Goal: Task Accomplishment & Management: Use online tool/utility

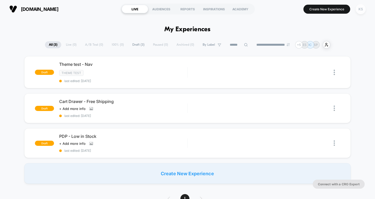
click at [361, 8] on div "KS" at bounding box center [361, 9] width 10 height 10
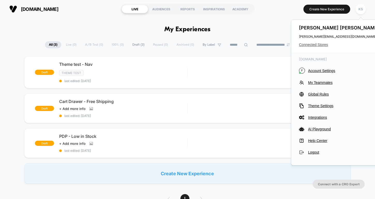
click at [318, 45] on span "Connected Stores" at bounding box center [340, 45] width 82 height 4
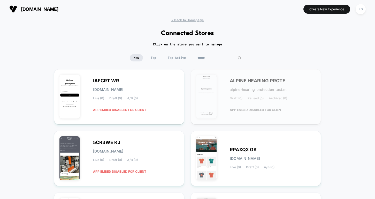
click at [216, 60] on input at bounding box center [220, 57] width 52 height 7
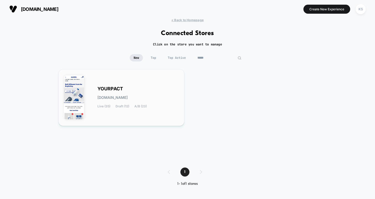
type input "*****"
click at [156, 88] on div "YOURPACT [DOMAIN_NAME] Live (35) Draft (12) A/B (23)" at bounding box center [139, 97] width 82 height 21
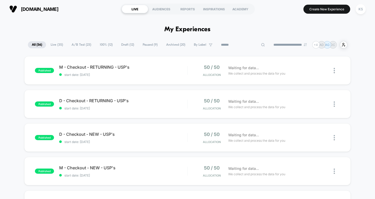
click at [236, 43] on input at bounding box center [243, 45] width 52 height 6
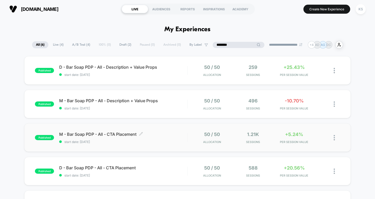
type input "********"
click at [119, 136] on span "M - Bar Soap PDP - All - CTA Placement Click to edit experience details" at bounding box center [123, 134] width 128 height 5
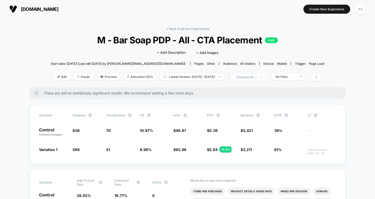
click at [254, 77] on div "sessions with impression" at bounding box center [246, 77] width 21 height 4
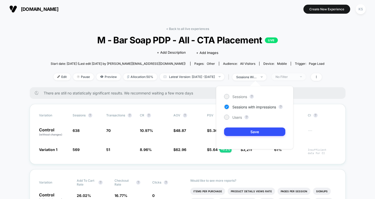
click at [297, 79] on span "No Filter" at bounding box center [289, 76] width 34 height 7
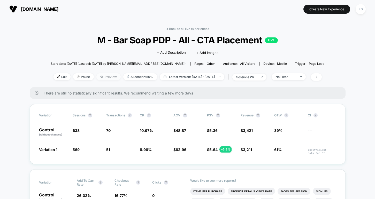
click at [105, 77] on span "Preview" at bounding box center [108, 76] width 24 height 7
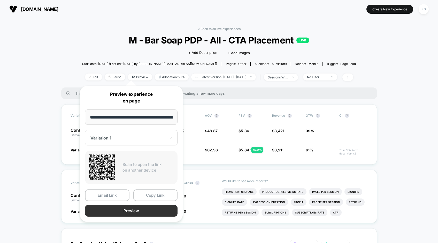
click at [118, 199] on button "Preview" at bounding box center [131, 211] width 93 height 12
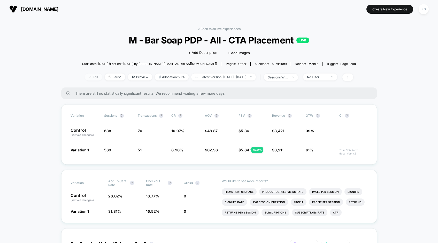
click at [85, 76] on span "Edit" at bounding box center [93, 76] width 17 height 7
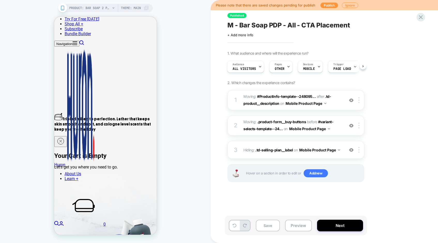
scroll to position [177, 0]
click at [352, 150] on img at bounding box center [351, 150] width 4 height 4
click at [350, 151] on img at bounding box center [351, 150] width 4 height 4
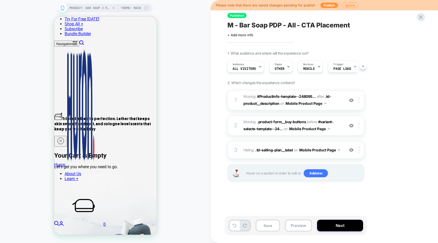
click at [350, 151] on img at bounding box center [351, 150] width 4 height 4
click at [351, 150] on img at bounding box center [351, 150] width 4 height 4
click at [351, 127] on img at bounding box center [351, 125] width 4 height 4
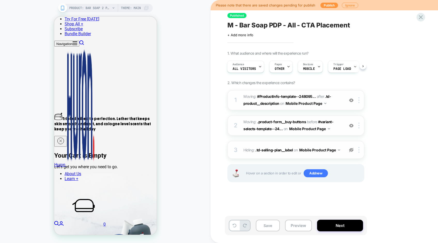
click at [351, 100] on img at bounding box center [351, 100] width 4 height 4
click at [375, 18] on icon at bounding box center [421, 17] width 7 height 7
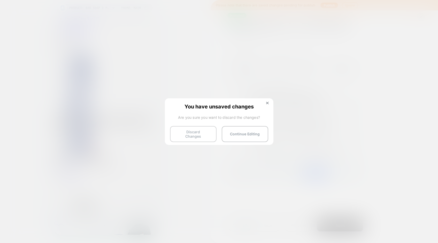
click at [191, 135] on button "Discard Changes" at bounding box center [193, 134] width 47 height 16
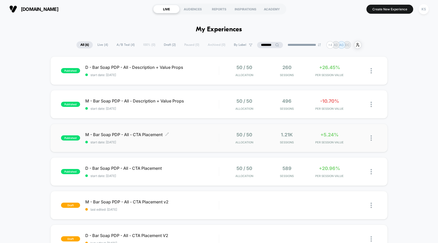
click at [140, 135] on span "M - Bar Soap PDP - All - CTA Placement Click to edit experience details" at bounding box center [152, 134] width 134 height 5
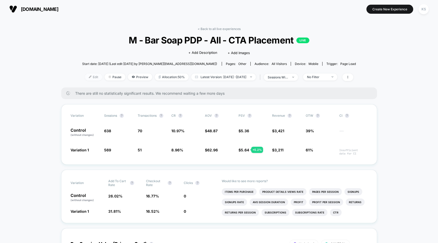
click at [85, 77] on span "Edit" at bounding box center [93, 76] width 17 height 7
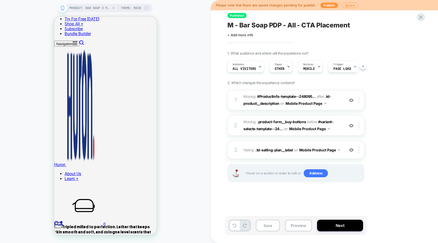
scroll to position [70, 0]
click at [375, 16] on icon at bounding box center [421, 17] width 7 height 7
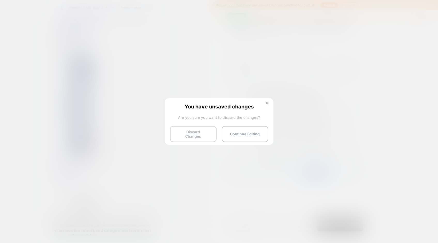
click at [210, 133] on button "Discard Changes" at bounding box center [193, 134] width 47 height 16
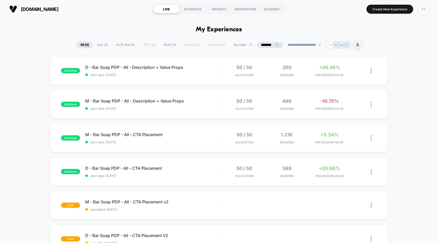
click at [375, 10] on div "KS" at bounding box center [424, 9] width 10 height 10
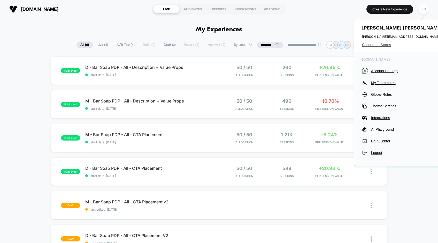
click at [375, 44] on span "Connected Stores" at bounding box center [403, 45] width 82 height 4
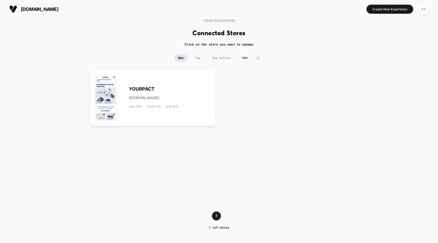
click at [244, 57] on input "*****" at bounding box center [251, 57] width 26 height 7
click at [244, 57] on input "*****" at bounding box center [251, 57] width 52 height 7
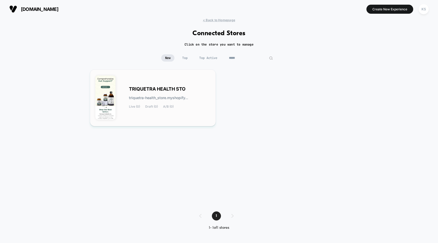
type input "*****"
click at [143, 96] on span "triquetra-health_store.myshopify..." at bounding box center [158, 98] width 59 height 4
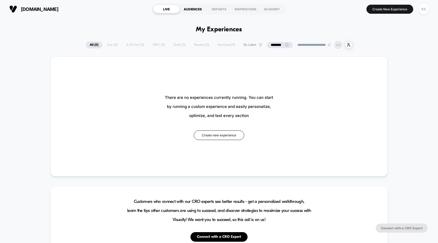
click at [190, 10] on div "AUDIENCES" at bounding box center [193, 9] width 26 height 8
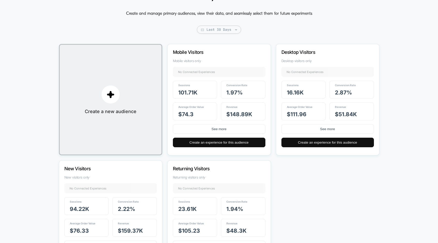
scroll to position [31, 0]
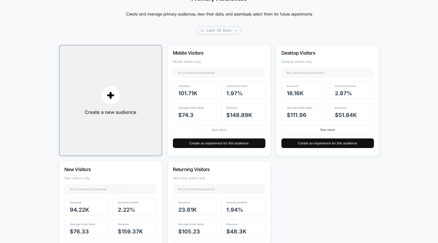
click at [224, 130] on button "See more" at bounding box center [219, 130] width 93 height 10
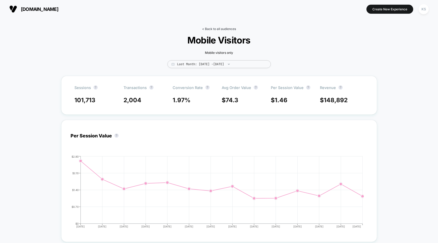
click at [219, 29] on link "< Back to all audiences" at bounding box center [219, 29] width 34 height 4
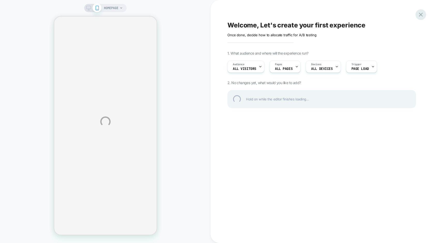
click at [375, 14] on div at bounding box center [421, 14] width 11 height 11
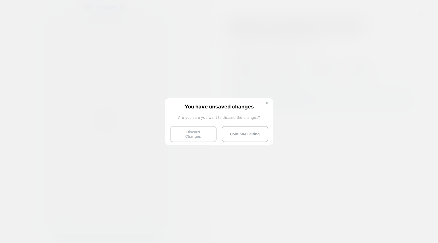
click at [200, 132] on button "Discard Changes" at bounding box center [193, 134] width 47 height 16
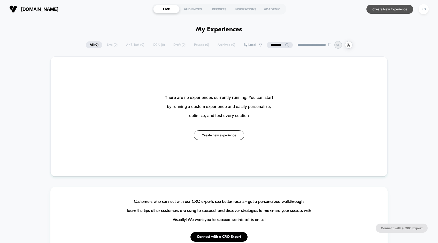
click at [375, 11] on button "Create New Experience" at bounding box center [390, 9] width 47 height 9
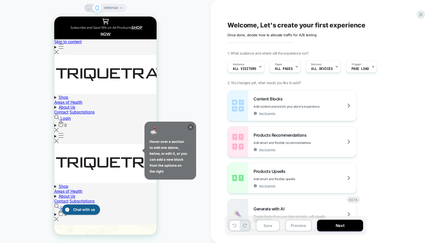
click at [120, 8] on icon at bounding box center [121, 7] width 3 height 3
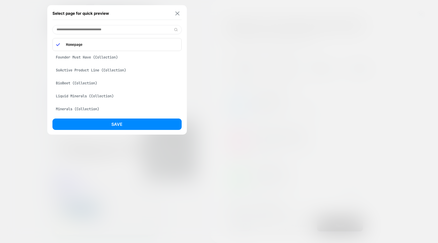
click at [177, 14] on img at bounding box center [177, 13] width 4 height 4
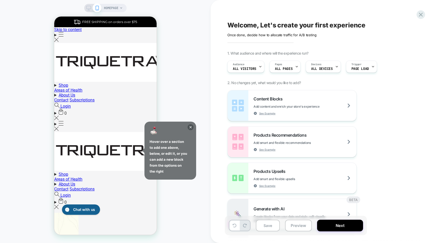
click at [256, 28] on div "Welcome, Let's create your first experience Click to edit experience details On…" at bounding box center [322, 29] width 189 height 16
click at [192, 127] on icon at bounding box center [191, 127] width 6 height 6
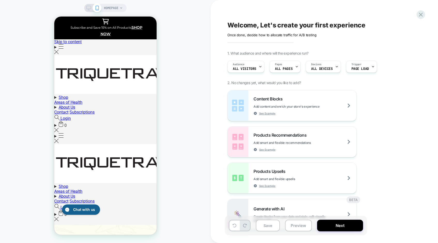
click at [242, 27] on div "Welcome, Let's create your first experience Click to edit experience details On…" at bounding box center [322, 29] width 189 height 16
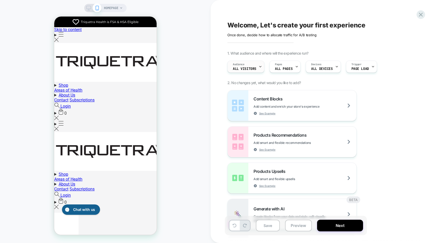
click at [256, 68] on span "All Visitors" at bounding box center [245, 69] width 24 height 4
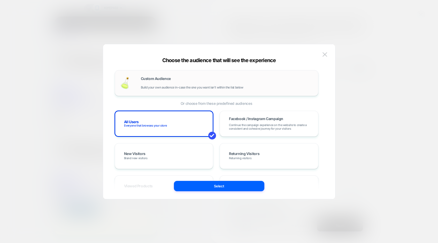
click at [143, 80] on span "Custom Audience" at bounding box center [156, 79] width 30 height 4
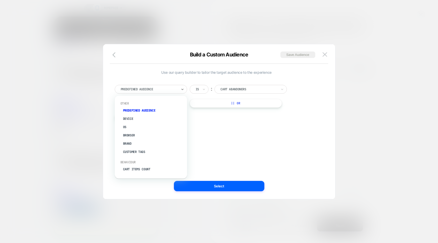
click at [162, 88] on div at bounding box center [149, 89] width 57 height 5
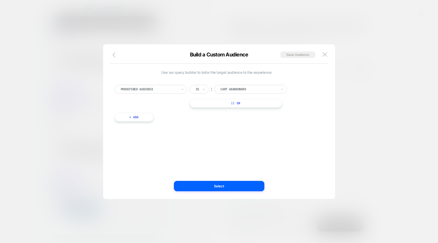
click at [113, 55] on icon "button" at bounding box center [114, 54] width 3 height 5
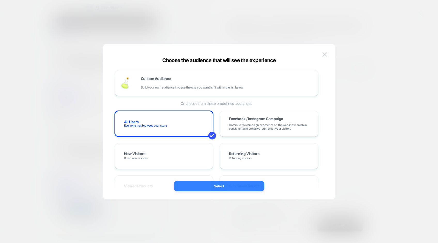
click at [216, 187] on button "Select" at bounding box center [219, 186] width 91 height 10
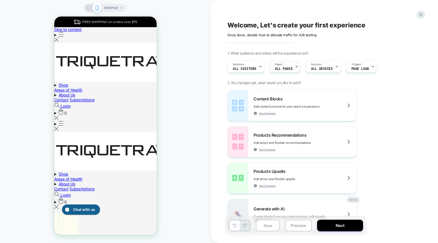
click at [291, 68] on span "ALL PAGES" at bounding box center [284, 69] width 18 height 4
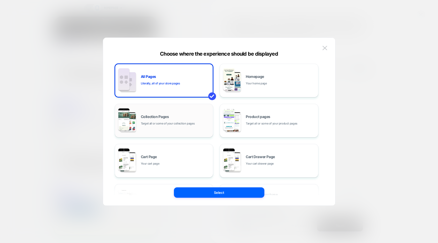
click at [157, 119] on div "Collection Pages Target all or some of your collection pages" at bounding box center [176, 120] width 70 height 11
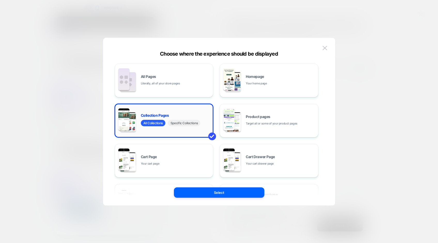
click at [190, 123] on span "Specific Collections" at bounding box center [184, 123] width 32 height 6
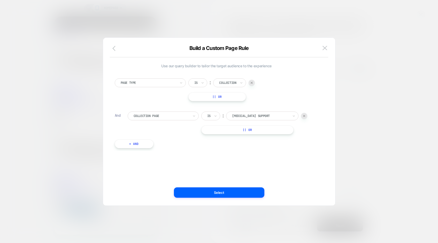
click at [114, 50] on icon "button" at bounding box center [116, 48] width 6 height 6
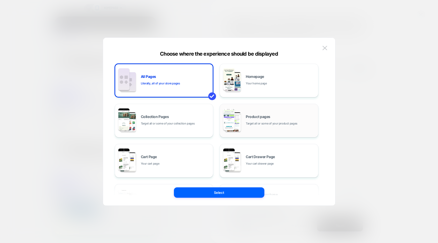
click at [269, 124] on span "Target all or some of your product pages" at bounding box center [272, 123] width 52 height 5
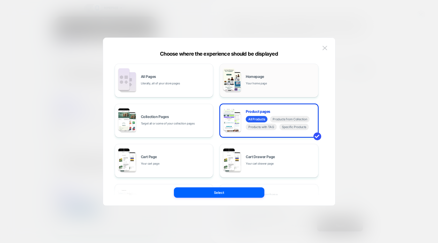
click at [256, 76] on span "Homepage" at bounding box center [255, 77] width 18 height 4
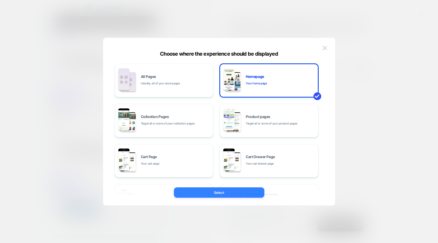
click at [218, 192] on button "Select" at bounding box center [219, 192] width 91 height 10
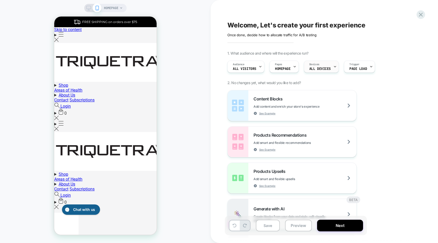
click at [315, 66] on span "Devices" at bounding box center [315, 65] width 10 height 4
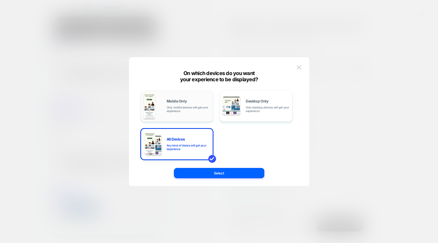
click at [200, 106] on span "Only mobile devices will get your experience" at bounding box center [189, 109] width 44 height 7
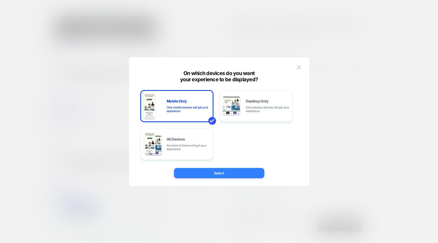
click at [221, 172] on button "Select" at bounding box center [219, 173] width 91 height 10
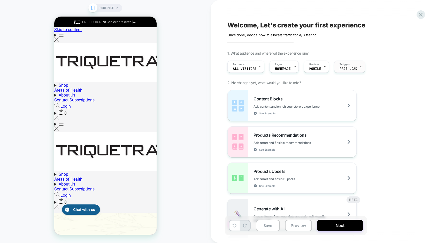
click at [356, 67] on div "Trigger Page Load" at bounding box center [349, 67] width 28 height 12
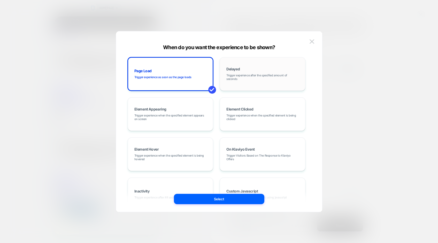
click at [266, 79] on span "Trigger experience after the specified amount of seconds" at bounding box center [263, 76] width 72 height 7
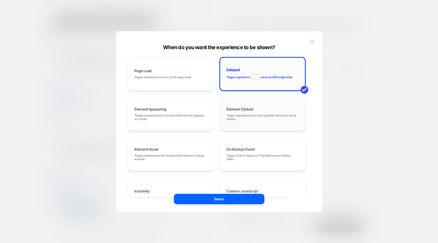
click at [257, 122] on div "Element Clicked Trigger experience when the specified element is being clicked" at bounding box center [263, 114] width 80 height 28
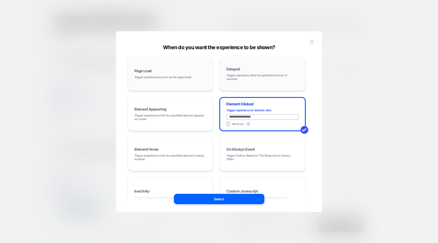
click at [153, 72] on div "Page Load Trigger experience as soon as the page loads" at bounding box center [171, 74] width 80 height 28
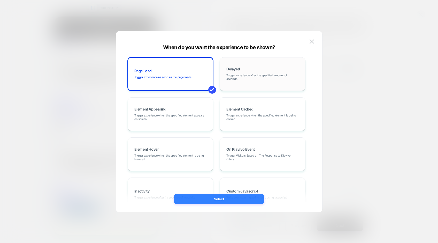
click at [214, 198] on button "Select" at bounding box center [219, 199] width 91 height 10
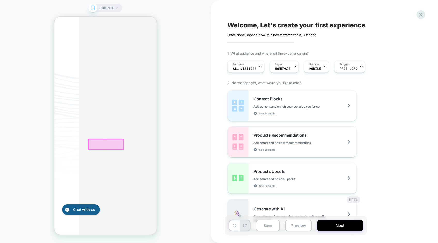
scroll to position [246, 0]
click at [116, 137] on div at bounding box center [105, 138] width 35 height 10
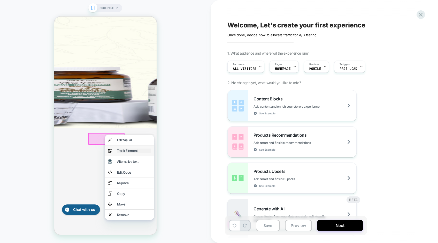
scroll to position [241, 0]
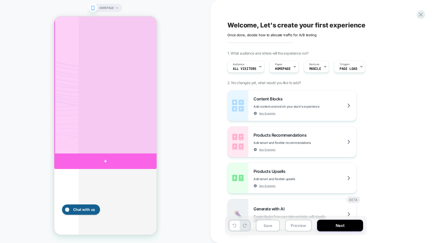
click at [109, 159] on div at bounding box center [105, 161] width 102 height 16
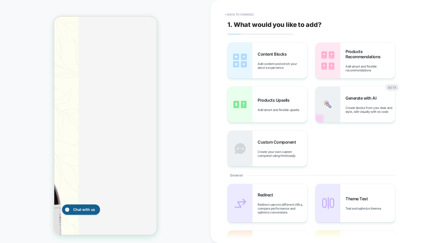
scroll to position [279, 0]
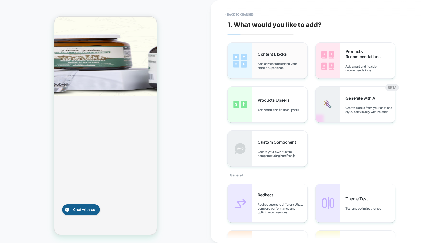
click at [273, 62] on span "Add content and enrich your store's experience" at bounding box center [283, 66] width 50 height 8
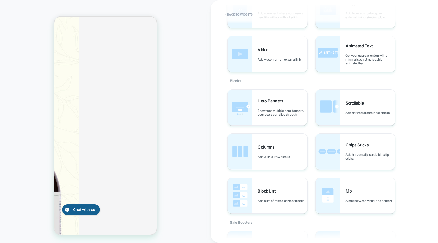
scroll to position [0, 0]
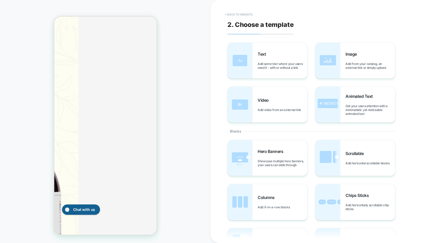
click at [242, 14] on button "< Back to widgets" at bounding box center [238, 14] width 33 height 8
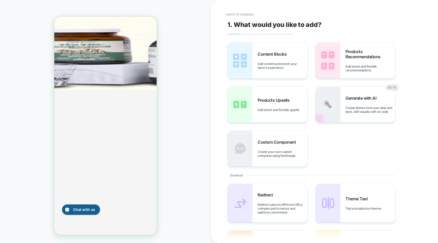
scroll to position [279, 0]
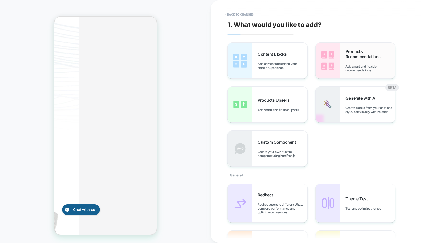
click at [354, 62] on div "Products Recommendations Add smart and flexible recommendations" at bounding box center [371, 60] width 50 height 23
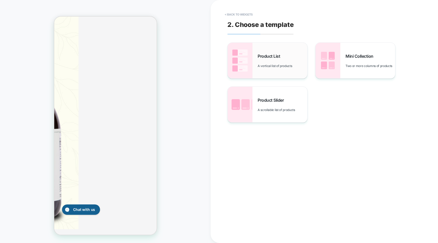
scroll to position [355, 0]
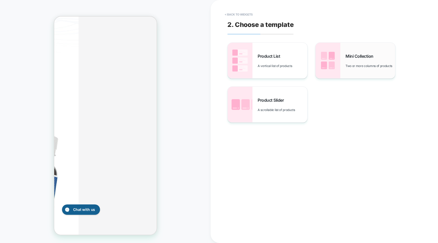
click at [338, 61] on img at bounding box center [328, 61] width 25 height 36
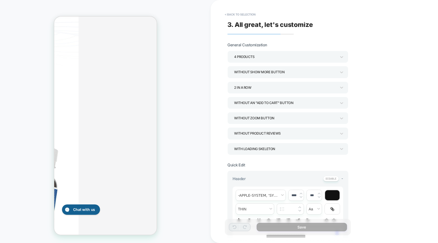
scroll to position [361, 0]
click at [305, 57] on div "4 Products" at bounding box center [285, 56] width 102 height 7
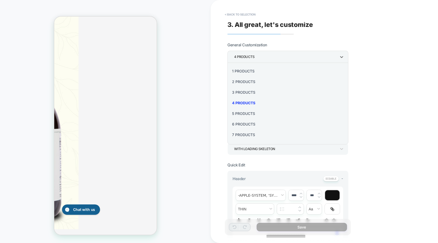
scroll to position [355, 0]
click at [295, 57] on div at bounding box center [219, 121] width 438 height 243
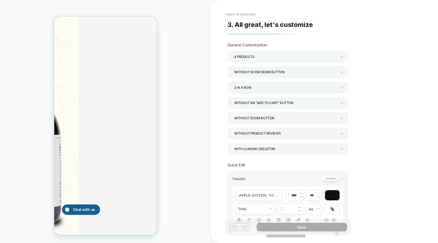
click at [283, 71] on div "Without Show more button" at bounding box center [285, 72] width 102 height 7
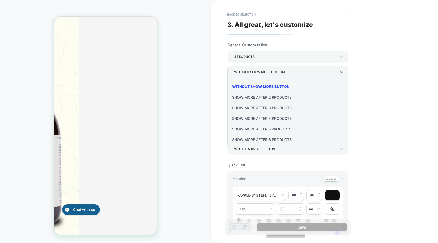
click at [283, 71] on div at bounding box center [219, 121] width 438 height 243
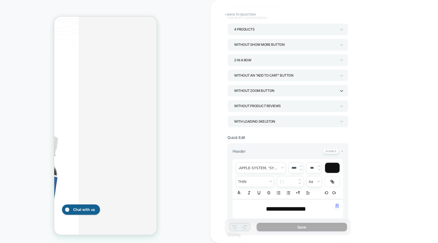
click at [254, 92] on div "Without Zoom Button" at bounding box center [285, 90] width 102 height 7
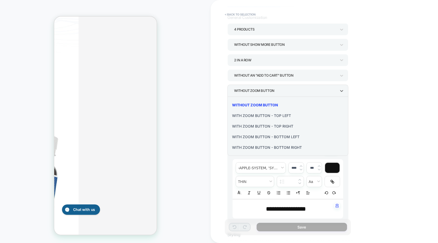
click at [254, 92] on div at bounding box center [219, 121] width 438 height 243
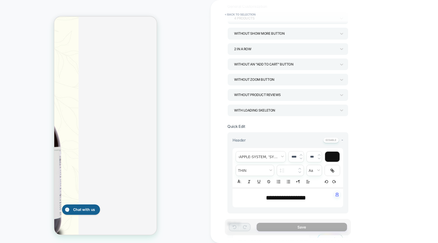
scroll to position [361, 0]
click at [285, 94] on div "Without Product Reviews" at bounding box center [285, 94] width 102 height 7
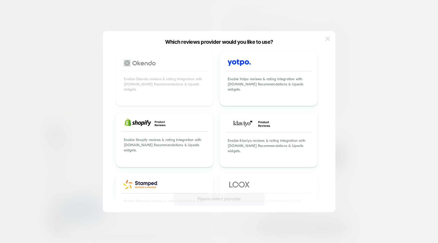
click at [328, 39] on img at bounding box center [328, 38] width 5 height 4
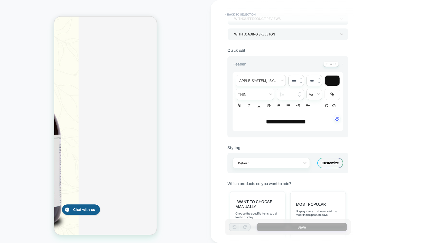
scroll to position [114, 0]
click at [278, 123] on span "**********" at bounding box center [286, 122] width 40 height 6
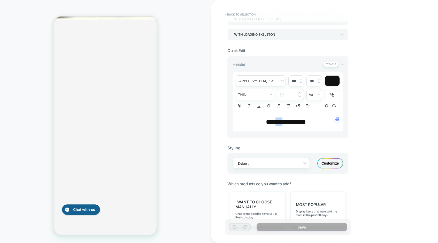
click at [278, 123] on span "**********" at bounding box center [286, 122] width 40 height 6
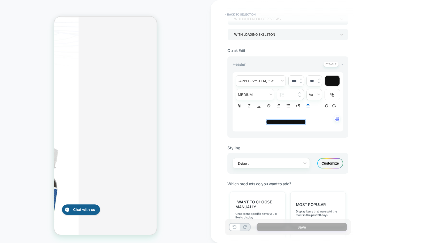
scroll to position [361, 0]
click at [290, 81] on input "****" at bounding box center [294, 81] width 11 height 4
drag, startPoint x: 294, startPoint y: 81, endPoint x: 289, endPoint y: 81, distance: 4.9
click at [289, 81] on input "****" at bounding box center [294, 81] width 11 height 4
type input "****"
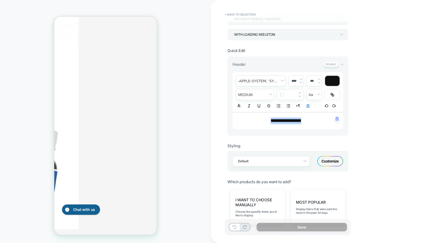
scroll to position [355, 0]
click at [312, 83] on input "***" at bounding box center [312, 81] width 11 height 4
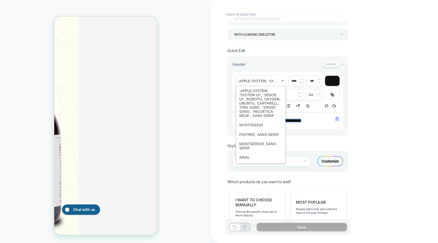
click at [271, 82] on span "font" at bounding box center [261, 81] width 50 height 11
click at [266, 80] on span "font" at bounding box center [261, 81] width 50 height 11
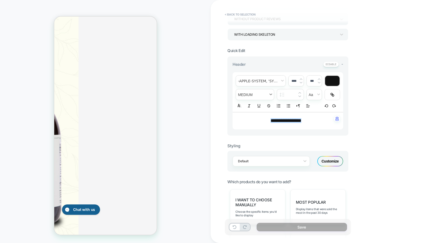
click at [265, 94] on span "fontWeight" at bounding box center [255, 94] width 38 height 11
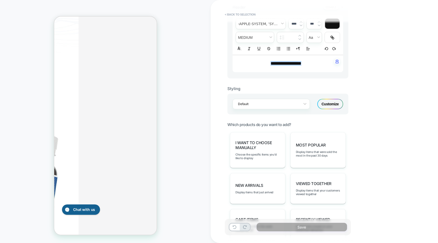
click at [331, 104] on div "Customize" at bounding box center [331, 104] width 26 height 10
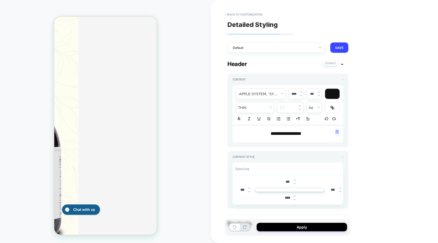
scroll to position [361, 0]
click at [287, 49] on div at bounding box center [273, 47] width 80 height 5
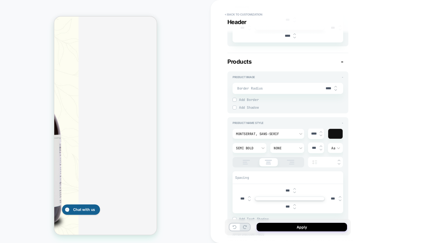
scroll to position [81, 0]
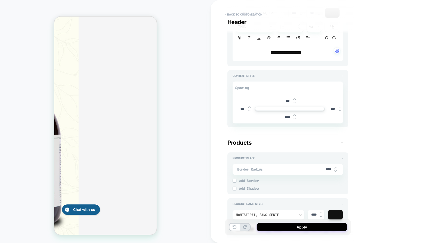
type textarea "*"
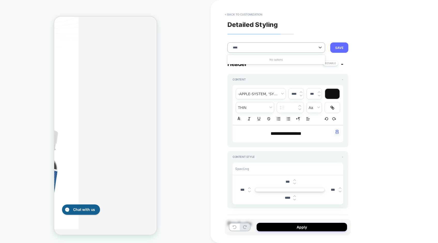
scroll to position [355, 0]
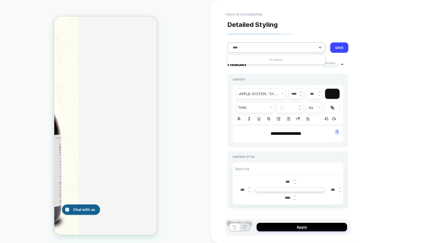
type input "****"
click at [375, 83] on div "**********" at bounding box center [325, 121] width 228 height 243
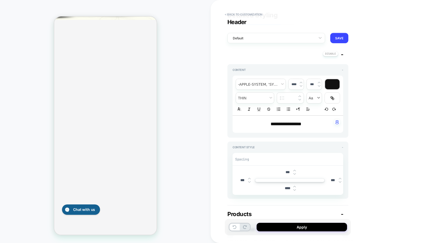
scroll to position [0, 0]
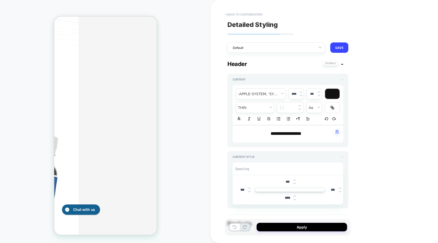
click at [235, 15] on button "< Back to customization" at bounding box center [243, 14] width 43 height 8
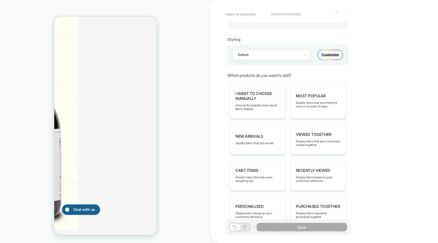
scroll to position [355, 0]
click at [250, 102] on div "I want to choose manually Choose the specific items you'd like to display" at bounding box center [257, 101] width 55 height 36
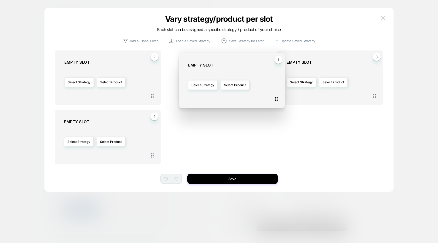
drag, startPoint x: 153, startPoint y: 94, endPoint x: 268, endPoint y: 97, distance: 114.6
click at [275, 97] on icon at bounding box center [276, 99] width 3 height 4
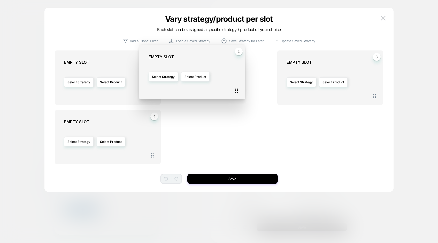
drag, startPoint x: 264, startPoint y: 97, endPoint x: 237, endPoint y: 92, distance: 27.4
click at [237, 92] on icon at bounding box center [237, 90] width 6 height 6
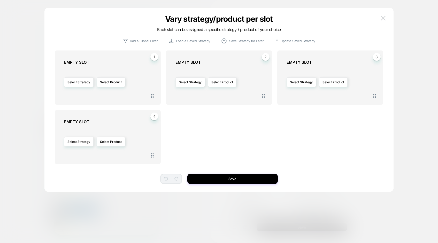
click at [375, 18] on img at bounding box center [383, 18] width 5 height 4
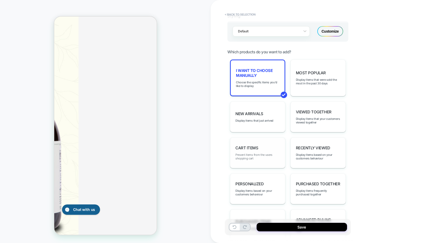
scroll to position [248, 0]
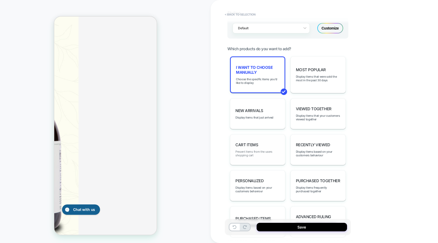
click at [271, 155] on span "Present items from the users shopping cart" at bounding box center [258, 153] width 44 height 7
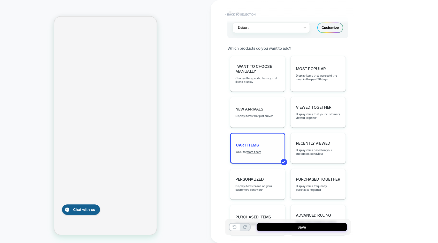
scroll to position [355, 0]
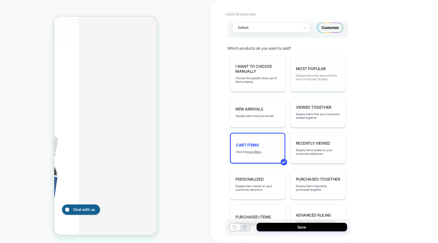
click at [310, 74] on span "Display items that were sold the most in the past 30 days" at bounding box center [318, 77] width 44 height 7
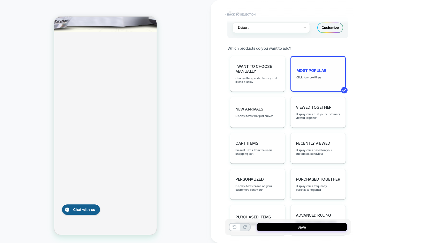
scroll to position [361, 0]
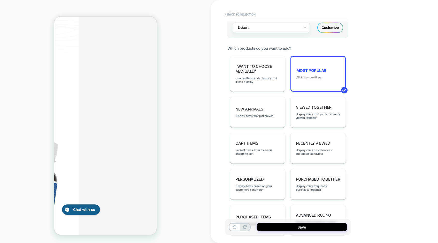
click at [315, 77] on u "more filters" at bounding box center [314, 78] width 14 height 4
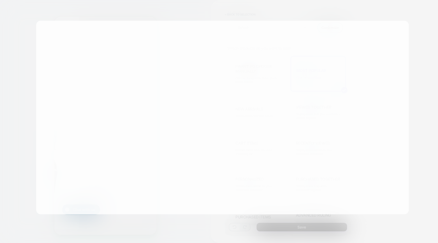
scroll to position [355, 0]
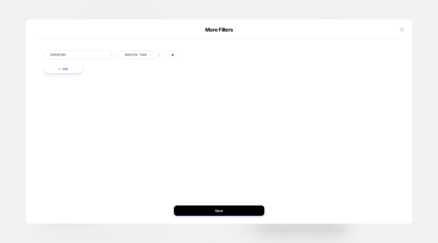
click at [108, 55] on div "Inventory" at bounding box center [80, 54] width 72 height 9
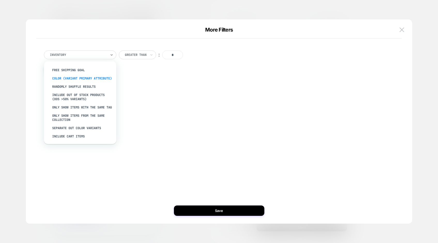
scroll to position [0, 0]
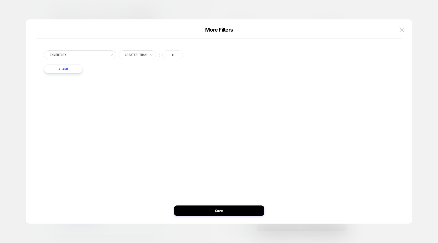
click at [265, 159] on div "Inventory Greater Than ︰ * + And" at bounding box center [216, 121] width 371 height 183
click at [375, 29] on img at bounding box center [402, 29] width 5 height 4
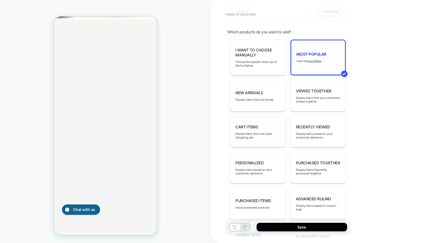
scroll to position [265, 0]
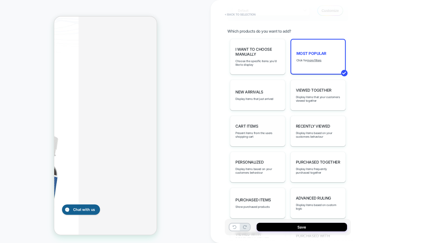
click at [239, 14] on button "< Back to selection" at bounding box center [240, 14] width 36 height 8
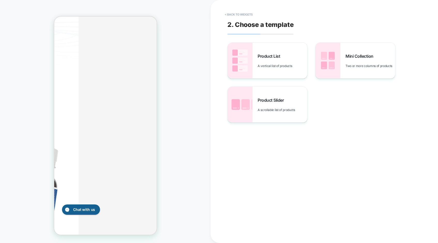
scroll to position [361, 0]
click at [246, 13] on button "< Back to widgets" at bounding box center [238, 14] width 33 height 8
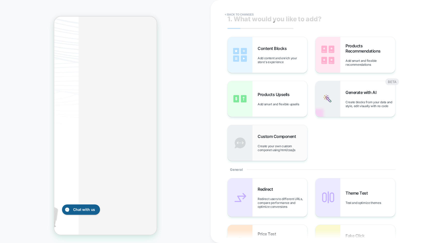
scroll to position [278, 0]
click at [367, 98] on div "Generate with AI Create blocks from your data and style, edit visually with no …" at bounding box center [371, 99] width 50 height 18
type textarea "*"
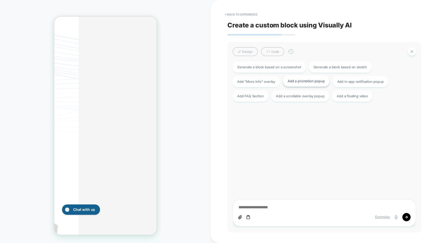
scroll to position [286, 0]
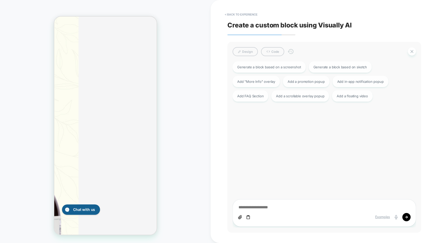
click at [258, 199] on textarea at bounding box center [324, 208] width 173 height 6
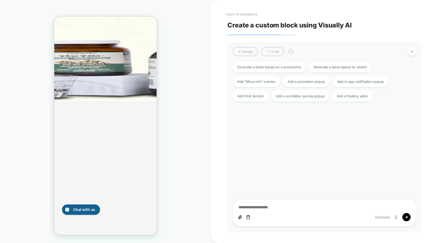
click at [253, 13] on button "< Back to experience" at bounding box center [241, 14] width 38 height 8
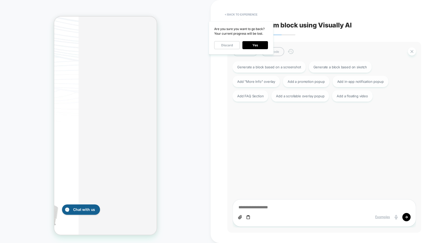
scroll to position [280, 0]
click at [258, 47] on button "Yes" at bounding box center [256, 45] width 26 height 8
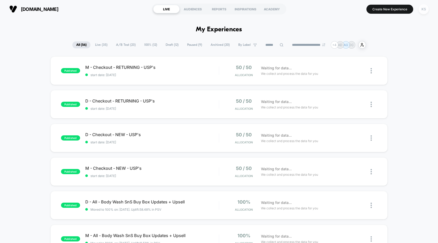
click at [420, 10] on div "KS" at bounding box center [424, 9] width 10 height 10
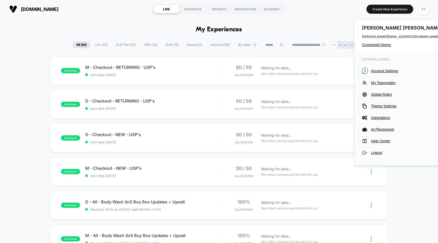
click at [383, 42] on div "Katie Smith katie@visually.io Connected Stores" at bounding box center [403, 36] width 97 height 32
click at [384, 45] on span "Connected Stores" at bounding box center [403, 45] width 82 height 4
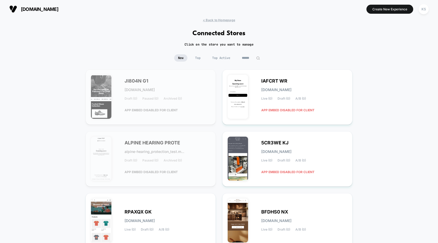
click at [251, 56] on input at bounding box center [251, 57] width 26 height 7
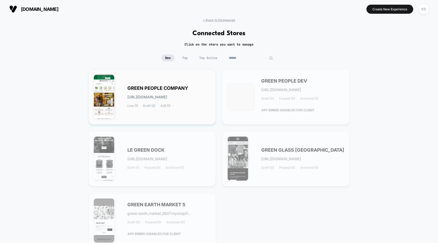
type input "*****"
click at [130, 96] on span "green-people_company.myshopify.com" at bounding box center [148, 97] width 40 height 4
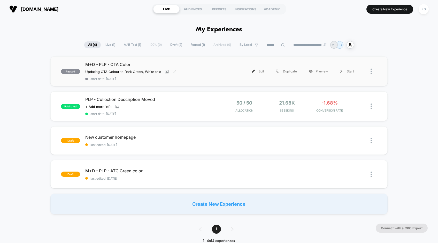
click at [113, 64] on span "M+D - PLP - CTA Color" at bounding box center [152, 64] width 134 height 5
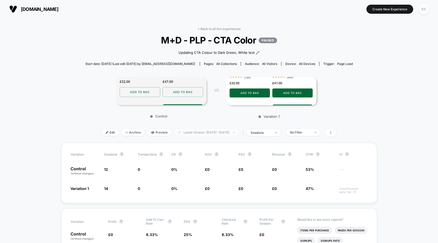
click at [223, 131] on span "Latest Version: Oct 13, 2025 - Oct 14, 2025" at bounding box center [206, 132] width 65 height 7
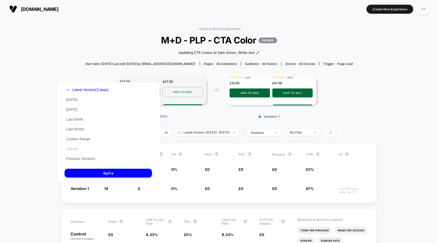
click at [74, 149] on button "Overall" at bounding box center [72, 148] width 14 height 5
click at [93, 174] on button "Apply" at bounding box center [108, 173] width 87 height 9
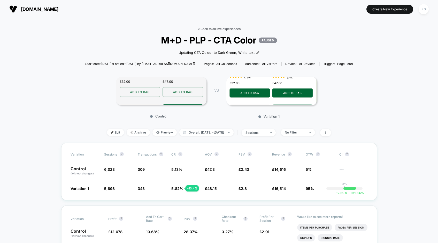
click at [214, 29] on link "< Back to all live experiences" at bounding box center [219, 29] width 43 height 4
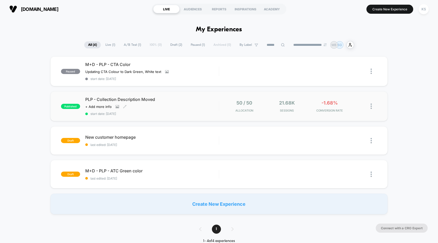
click at [103, 99] on span "PLP - Collection Description Moved" at bounding box center [152, 99] width 134 height 5
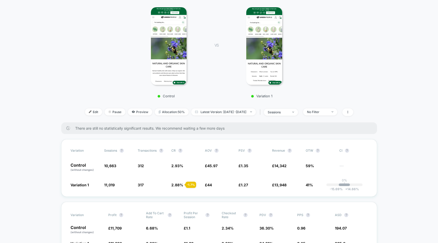
scroll to position [111, 0]
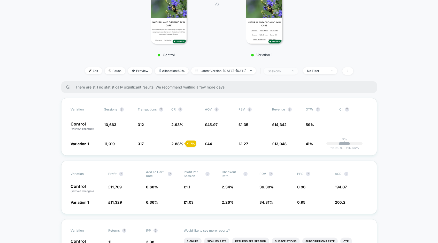
click at [289, 72] on div "sessions" at bounding box center [278, 71] width 21 height 4
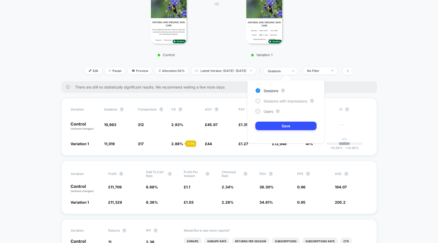
click at [280, 101] on span "Sessions with impressions" at bounding box center [286, 101] width 44 height 4
click at [281, 127] on button "Save" at bounding box center [286, 126] width 61 height 9
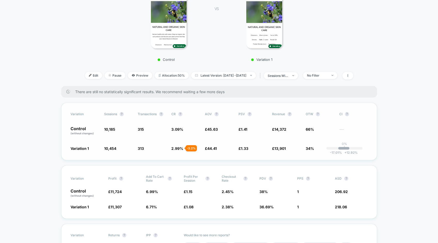
scroll to position [106, 0]
click at [328, 77] on div "No Filter" at bounding box center [317, 76] width 21 height 4
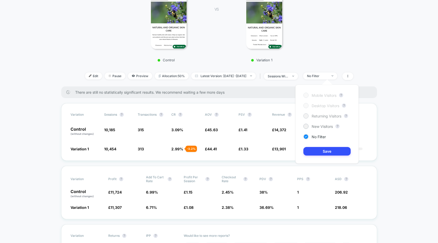
click at [306, 115] on div at bounding box center [306, 116] width 4 height 4
click at [306, 125] on div at bounding box center [306, 126] width 4 height 4
click at [327, 152] on button "Save" at bounding box center [327, 151] width 47 height 9
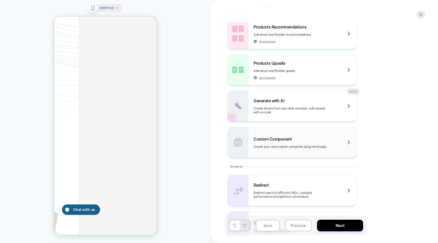
scroll to position [111, 0]
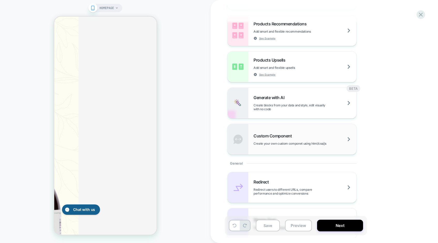
click at [268, 139] on div "Custom Component Create your own custom componet using html/css/js" at bounding box center [305, 139] width 103 height 12
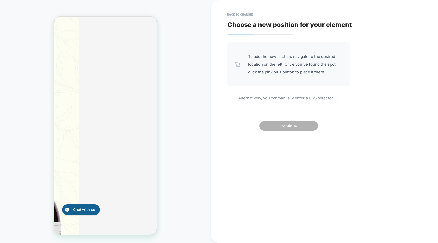
scroll to position [286, 0]
click at [239, 13] on button "< Back to changes" at bounding box center [239, 14] width 34 height 8
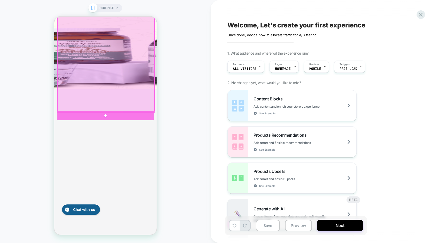
scroll to position [280, 0]
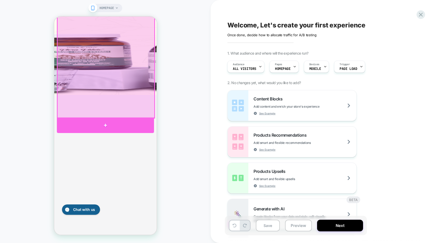
click at [118, 124] on div at bounding box center [105, 125] width 97 height 16
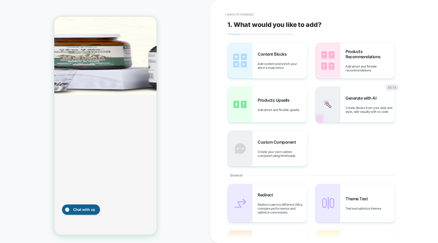
scroll to position [276, 0]
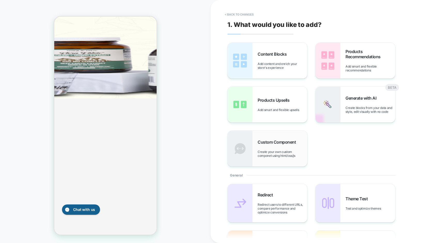
click at [271, 144] on span "Custom Component" at bounding box center [278, 141] width 41 height 5
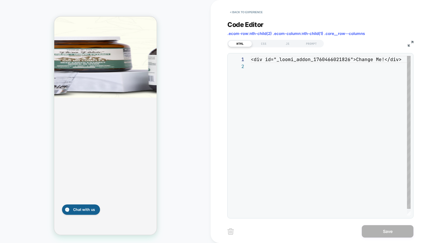
scroll to position [7, 0]
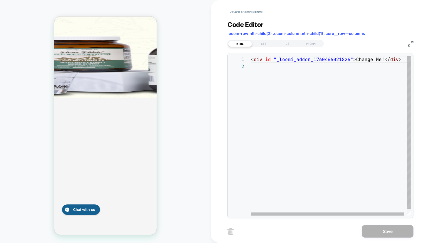
click at [267, 99] on div "< div id = "_loomi_addon_1760466021826" > Change Me! </ div >" at bounding box center [332, 139] width 163 height 167
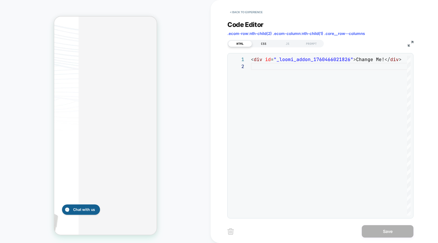
click at [264, 44] on div "CSS" at bounding box center [264, 44] width 24 height 6
click at [291, 44] on div "JS" at bounding box center [288, 44] width 24 height 6
click at [314, 45] on div "PROMPT" at bounding box center [312, 44] width 24 height 6
type textarea "*"
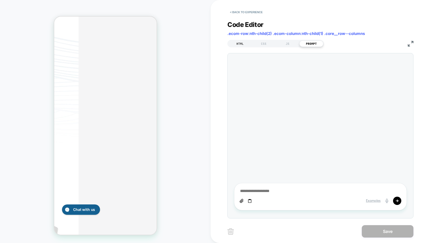
scroll to position [283, 0]
click at [239, 43] on div "HTML" at bounding box center [240, 44] width 24 height 6
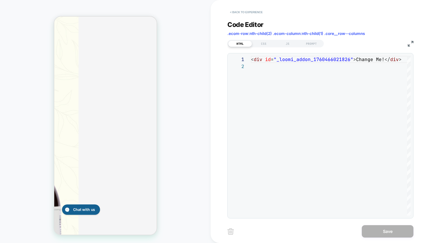
scroll to position [277, 0]
click at [243, 12] on button "< Back to experience" at bounding box center [247, 12] width 38 height 8
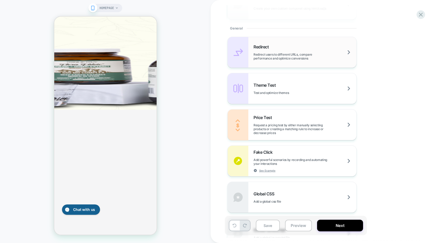
scroll to position [283, 0]
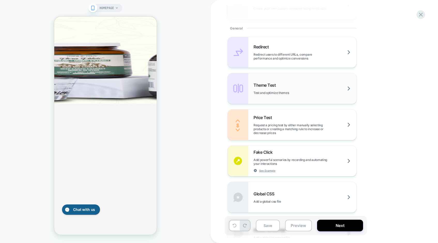
click at [261, 81] on div "Theme Test Test and optimize themes" at bounding box center [292, 88] width 129 height 31
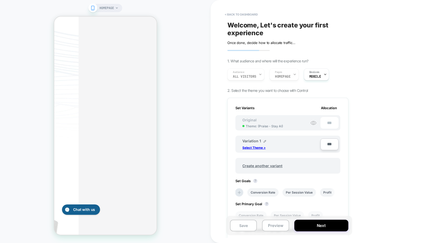
scroll to position [38, 0]
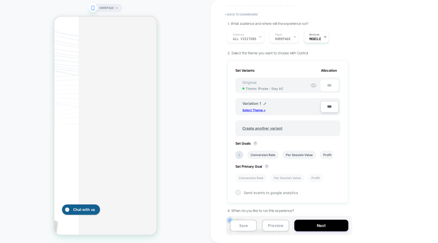
click at [253, 110] on p "Select Theme >" at bounding box center [254, 110] width 23 height 4
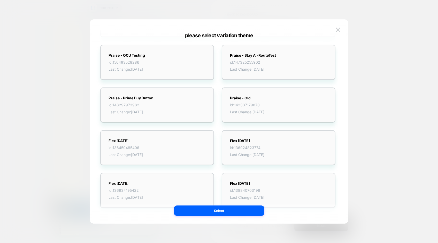
scroll to position [0, 0]
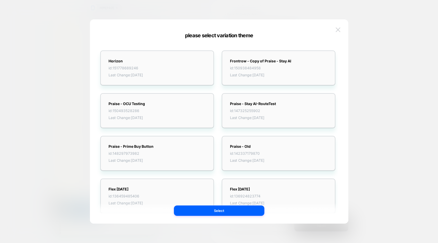
click at [337, 29] on img at bounding box center [338, 29] width 5 height 4
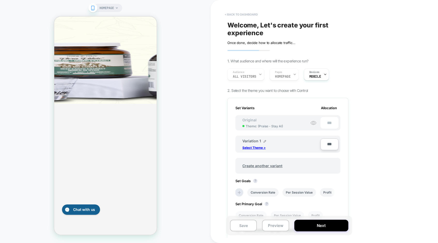
click at [234, 11] on button "< back to dashboard" at bounding box center [241, 14] width 38 height 8
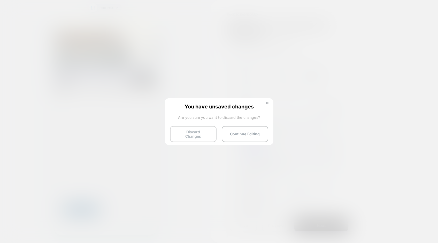
scroll to position [277, 0]
click at [198, 131] on button "Discard Changes" at bounding box center [193, 134] width 47 height 16
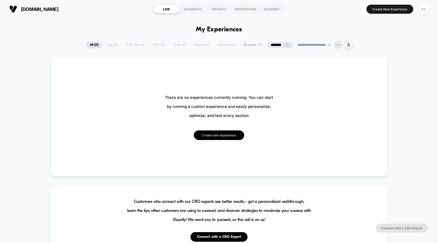
click at [222, 137] on button "Create new experience" at bounding box center [219, 135] width 50 height 10
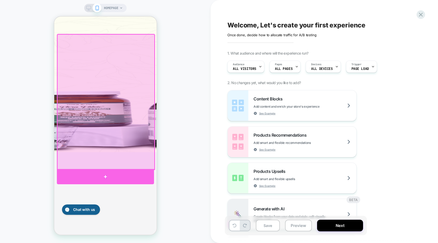
click at [133, 175] on div at bounding box center [105, 177] width 97 height 16
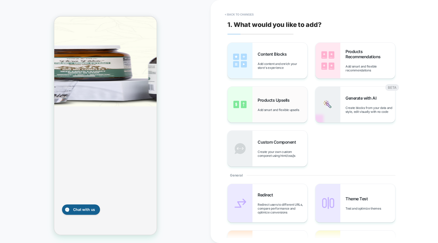
scroll to position [276, 0]
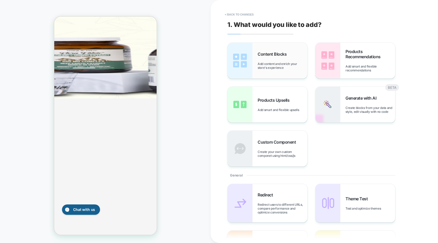
click at [280, 58] on div "Content Blocks Add content and enrich your store's experience" at bounding box center [283, 60] width 50 height 18
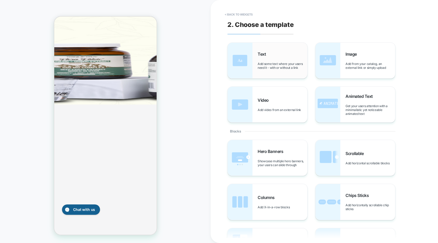
click at [285, 63] on span "Add some text where your users need it - with or without a link" at bounding box center [283, 66] width 50 height 8
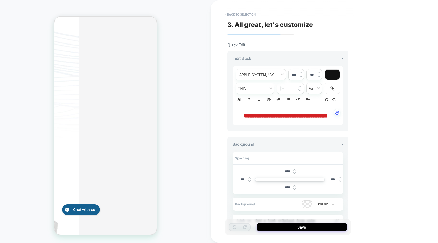
scroll to position [285, 0]
click at [289, 227] on button "Save" at bounding box center [302, 227] width 91 height 9
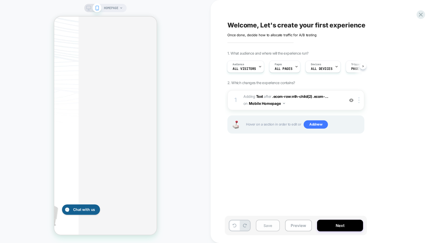
scroll to position [279, 0]
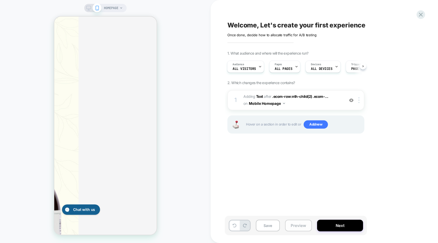
click at [292, 226] on button "Preview" at bounding box center [298, 226] width 27 height 12
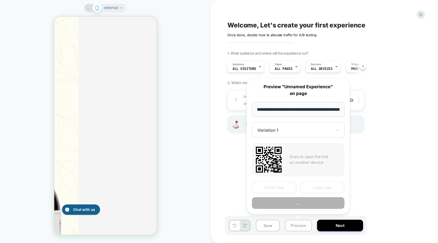
scroll to position [0, 16]
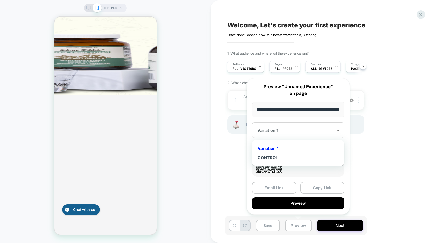
click at [337, 130] on icon at bounding box center [338, 130] width 4 height 5
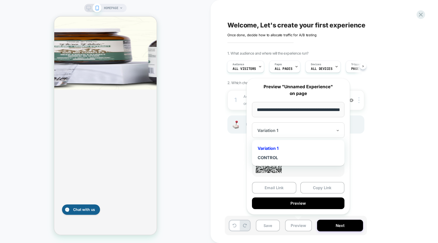
scroll to position [279, 0]
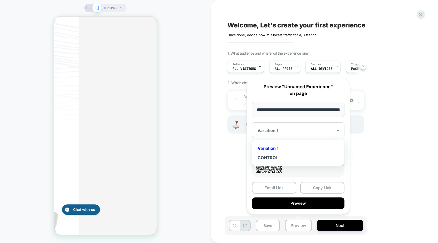
click at [339, 129] on icon at bounding box center [338, 130] width 4 height 5
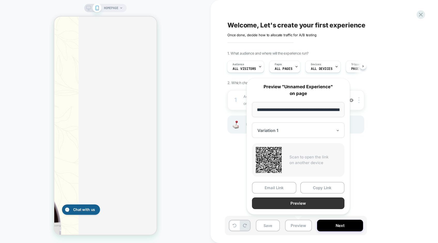
scroll to position [285, 0]
click at [313, 206] on button "Preview" at bounding box center [298, 203] width 93 height 12
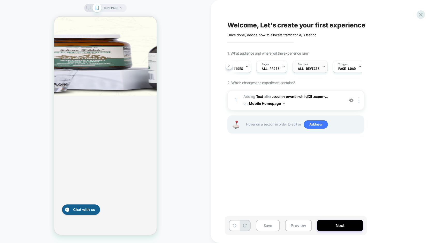
scroll to position [0, 0]
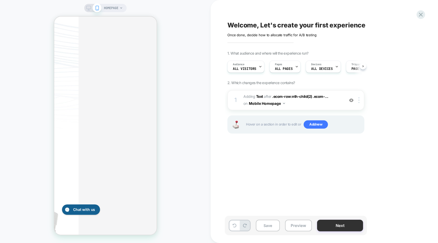
click at [341, 227] on button "Next" at bounding box center [340, 226] width 46 height 12
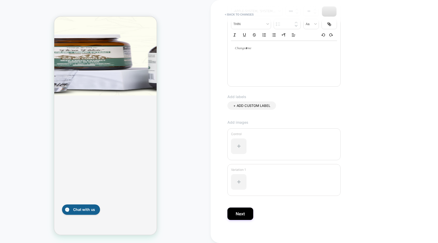
scroll to position [87, 0]
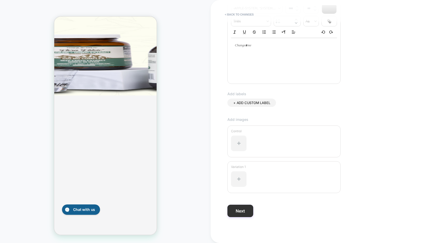
type input "****"
click at [241, 212] on button "Next" at bounding box center [241, 211] width 26 height 12
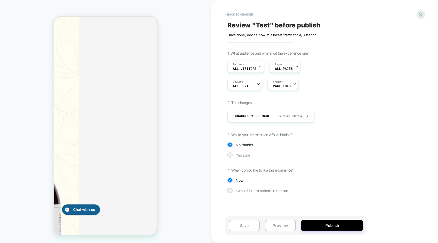
scroll to position [279, 0]
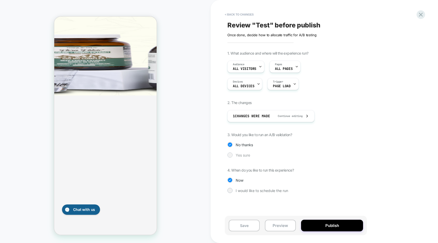
click at [230, 156] on div at bounding box center [230, 155] width 4 height 4
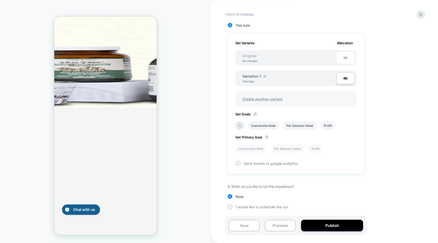
scroll to position [285, 0]
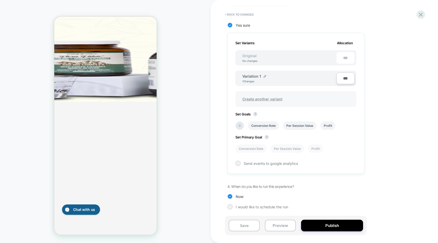
click at [271, 100] on span "Create another variant" at bounding box center [262, 99] width 50 height 12
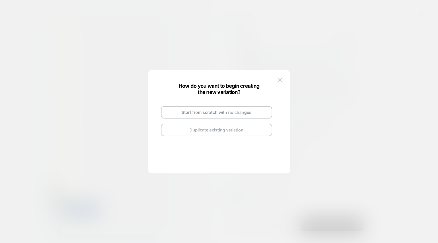
scroll to position [279, 0]
click at [279, 80] on img at bounding box center [280, 80] width 5 height 4
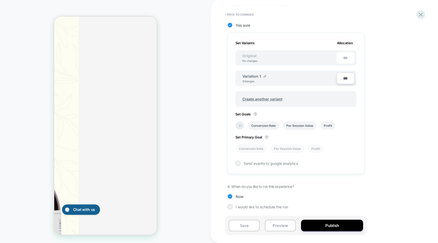
click at [239, 126] on icon at bounding box center [239, 125] width 5 height 5
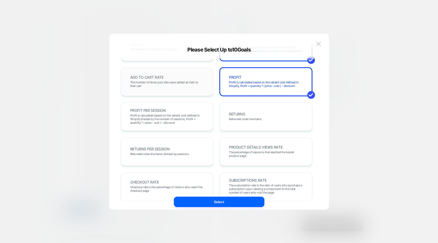
click at [188, 88] on div "ADD TO CART RATE The number of times your site users added an item to their cart" at bounding box center [167, 82] width 82 height 18
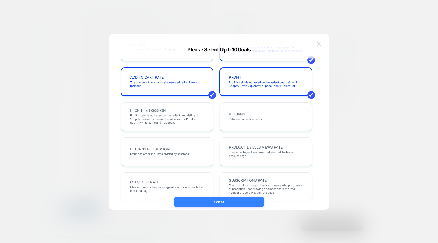
click at [211, 200] on button "Select" at bounding box center [219, 202] width 91 height 10
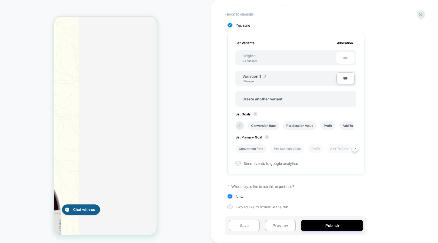
click at [252, 148] on li "Conversion Rate" at bounding box center [251, 148] width 31 height 9
click at [230, 208] on div at bounding box center [230, 207] width 4 height 4
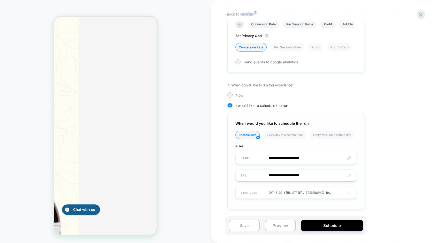
scroll to position [285, 0]
click at [230, 94] on div at bounding box center [230, 95] width 4 height 4
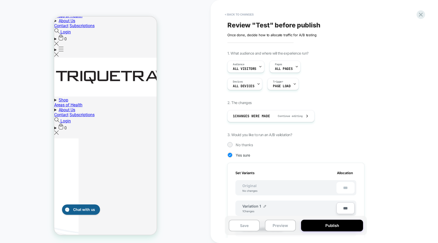
scroll to position [0, 0]
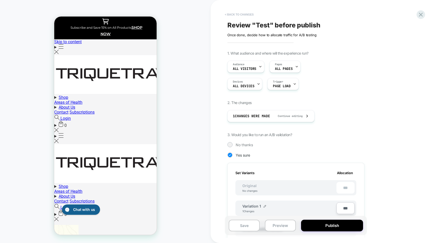
click at [237, 16] on button "< Back to changes" at bounding box center [239, 14] width 34 height 8
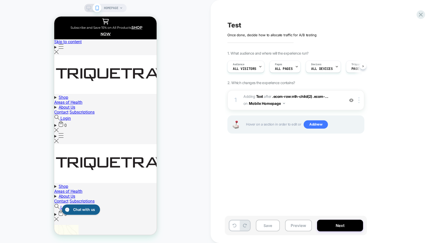
scroll to position [0, 0]
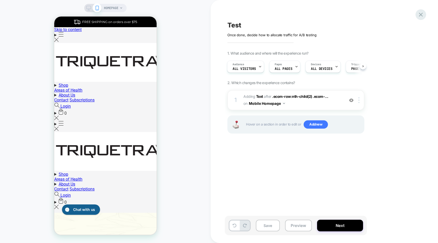
click at [420, 16] on icon at bounding box center [421, 14] width 7 height 7
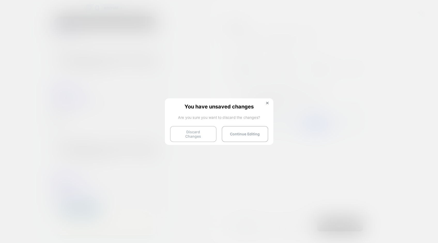
click at [192, 133] on button "Discard Changes" at bounding box center [193, 134] width 47 height 16
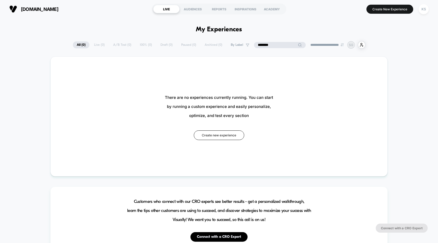
click at [274, 45] on input "********" at bounding box center [280, 45] width 52 height 6
click at [274, 46] on input "********" at bounding box center [280, 45] width 52 height 6
type input "*"
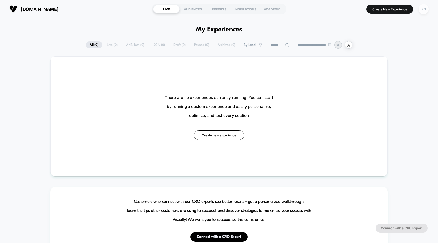
click at [427, 9] on div "KS" at bounding box center [424, 9] width 10 height 10
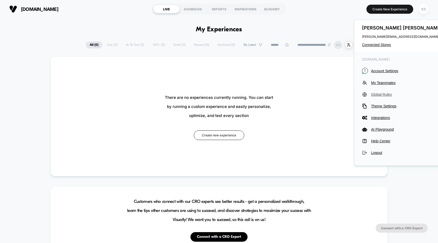
click at [380, 95] on span "Global Rules" at bounding box center [407, 94] width 73 height 4
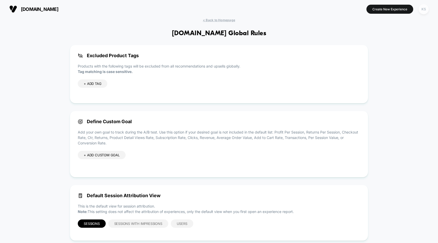
click at [425, 11] on div "KS" at bounding box center [424, 9] width 10 height 10
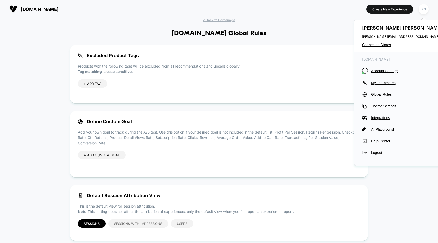
click at [37, 114] on div "< Back to Homepage triquetrahealth.com Global Rules Excluded Product Tags Produ…" at bounding box center [219, 133] width 438 height 230
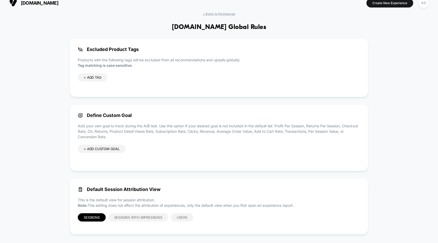
scroll to position [11, 0]
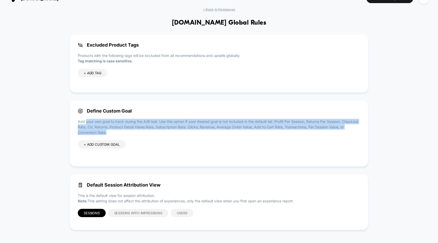
drag, startPoint x: 101, startPoint y: 128, endPoint x: 86, endPoint y: 119, distance: 17.2
click at [86, 119] on p "Add your own goal to track during the A/B test. Use this option if your desired…" at bounding box center [219, 127] width 283 height 16
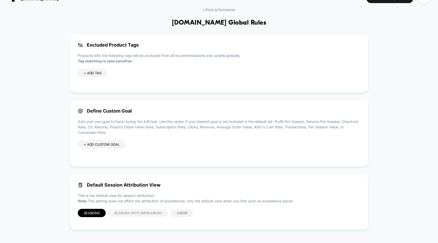
click at [131, 213] on span "Sessions with Impressions" at bounding box center [138, 213] width 48 height 4
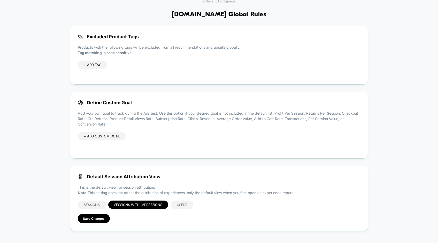
scroll to position [20, 0]
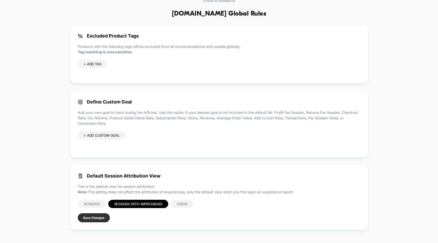
click at [101, 219] on button "Save Changes" at bounding box center [94, 217] width 32 height 9
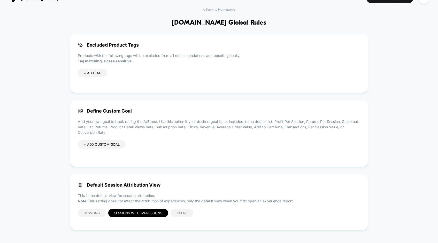
scroll to position [0, 0]
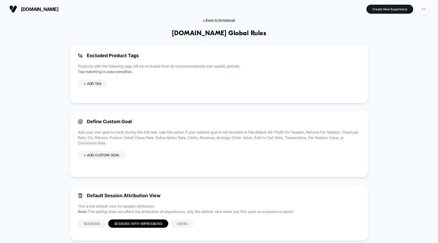
click at [218, 19] on span "< Back to Homepage" at bounding box center [219, 20] width 32 height 4
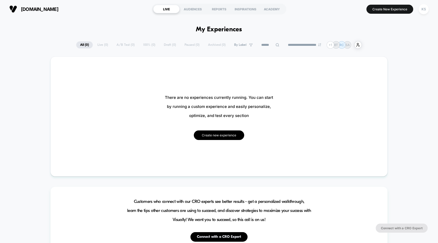
click at [226, 138] on button "Create new experience" at bounding box center [219, 135] width 50 height 10
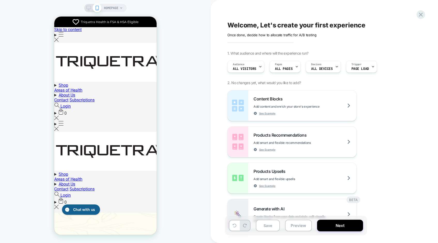
click at [305, 24] on div "Welcome, Let's create your first experience Click to edit experience details On…" at bounding box center [322, 29] width 189 height 16
click at [292, 25] on div "Welcome, Let's create your first experience Click to edit experience details On…" at bounding box center [322, 29] width 189 height 16
click at [272, 35] on div "Click to edit experience details Once done, decide how to allocate traffic for …" at bounding box center [284, 33] width 113 height 8
click at [115, 9] on span "HOMEPAGE" at bounding box center [111, 8] width 14 height 8
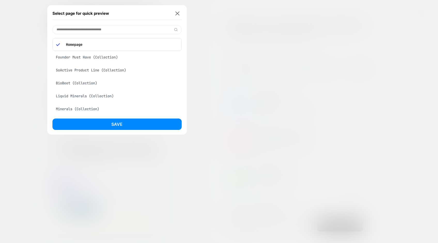
click at [100, 30] on input at bounding box center [117, 29] width 129 height 9
paste input "**********"
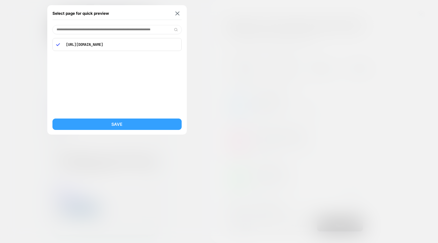
type input "**********"
click at [129, 125] on button "Save" at bounding box center [117, 123] width 129 height 11
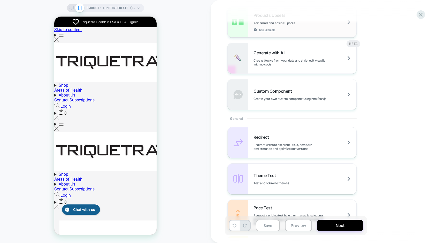
scroll to position [159, 0]
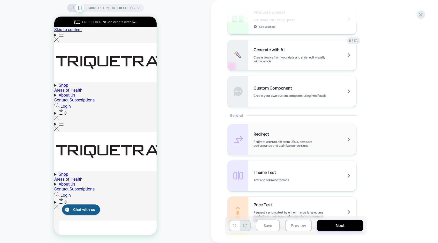
click at [328, 137] on div "Redirect Redirect users to different URLs, compare performance and optimize con…" at bounding box center [305, 139] width 103 height 16
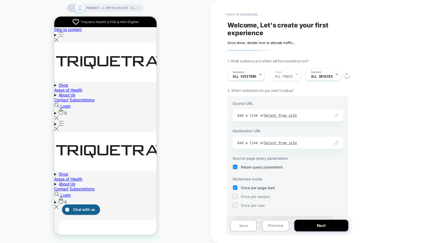
click at [293, 116] on div "Link to Add a link or Select from site" at bounding box center [288, 115] width 111 height 12
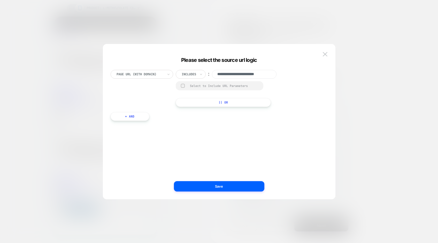
scroll to position [0, 7]
drag, startPoint x: 267, startPoint y: 76, endPoint x: 278, endPoint y: 75, distance: 10.9
click at [278, 75] on div "**********" at bounding box center [231, 74] width 110 height 9
click at [255, 77] on input "**********" at bounding box center [244, 74] width 65 height 9
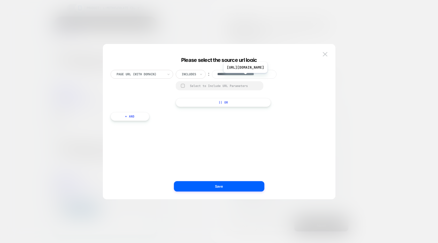
click at [255, 77] on input "**********" at bounding box center [244, 74] width 65 height 9
paste input "**********"
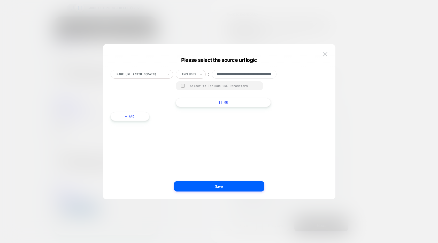
type input "**********"
click at [197, 75] on div "Includes" at bounding box center [189, 74] width 16 height 6
click at [197, 89] on div "Is" at bounding box center [198, 88] width 34 height 8
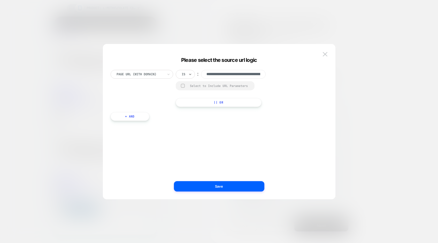
click at [182, 87] on div at bounding box center [183, 86] width 4 height 4
click at [236, 185] on button "Save" at bounding box center [219, 186] width 91 height 10
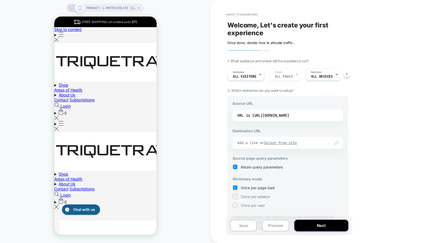
click at [282, 143] on u "Select from site" at bounding box center [280, 142] width 33 height 5
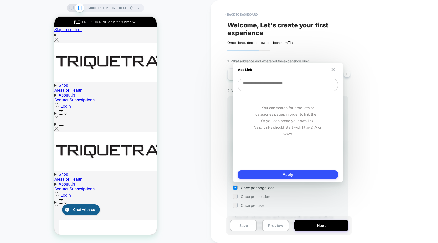
paste textarea "**********"
type textarea "*"
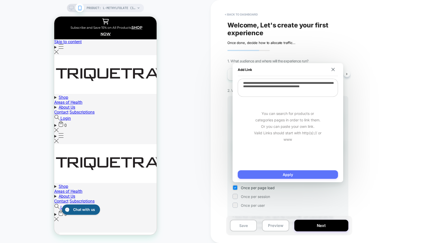
type textarea "**********"
click at [287, 173] on button "Apply" at bounding box center [288, 174] width 100 height 9
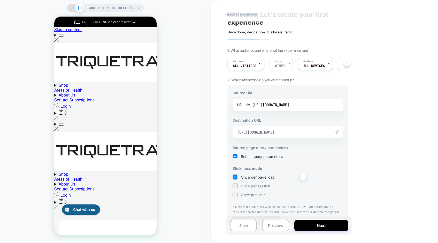
scroll to position [18, 0]
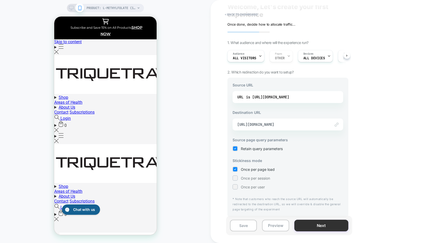
click at [313, 228] on button "Next" at bounding box center [322, 226] width 54 height 12
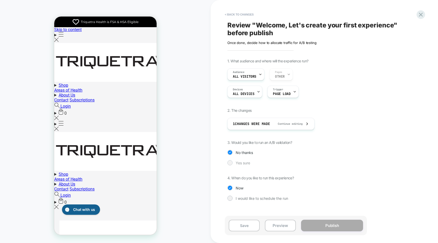
click at [231, 163] on div at bounding box center [230, 163] width 4 height 4
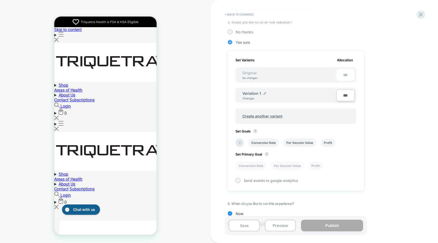
scroll to position [138, 0]
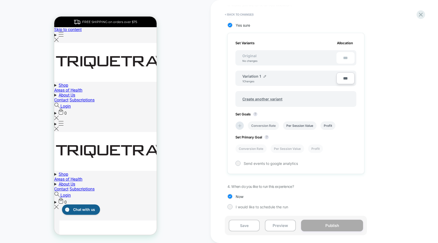
click at [266, 127] on li "Conversion Rate" at bounding box center [263, 125] width 31 height 9
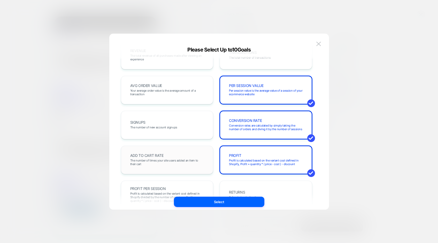
scroll to position [25, 0]
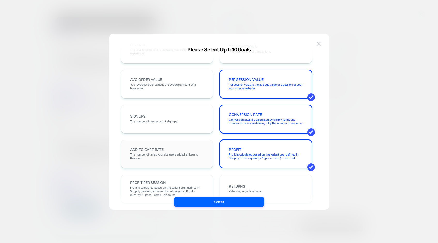
click at [171, 153] on span "The number of times your site users added an item to their cart" at bounding box center [167, 156] width 74 height 7
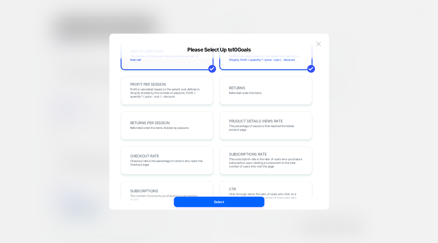
scroll to position [125, 0]
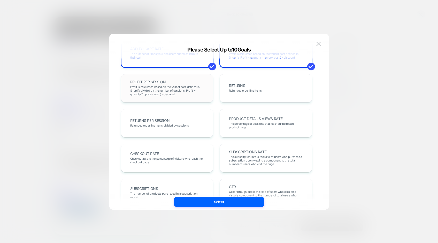
click at [166, 88] on span "Profit is calculated based on the variant cost defined in Shopify divided by th…" at bounding box center [167, 90] width 74 height 11
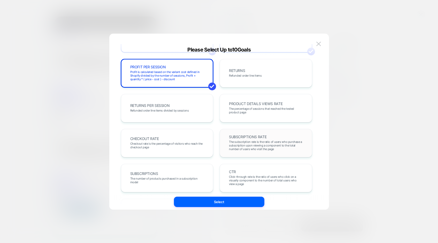
scroll to position [141, 0]
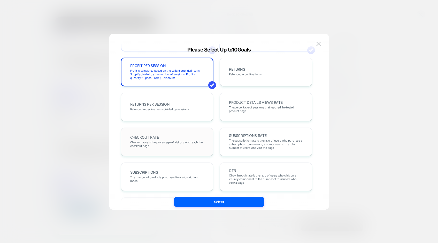
click at [189, 140] on span "Checkout rate is the percentage of visitors who reach the checkout page" at bounding box center [167, 143] width 74 height 7
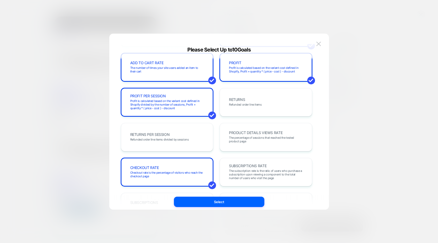
scroll to position [0, 0]
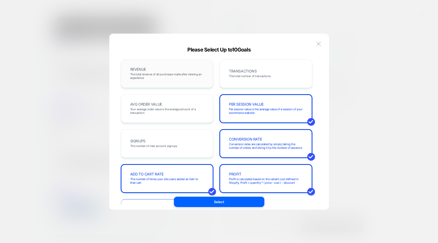
click at [158, 72] on span "The total revenue of all purchases made after viewing an experience" at bounding box center [167, 75] width 74 height 7
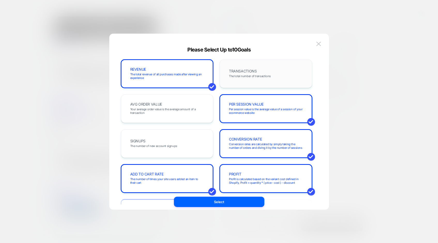
click at [250, 74] on span "The total number of transactions" at bounding box center [250, 76] width 42 height 4
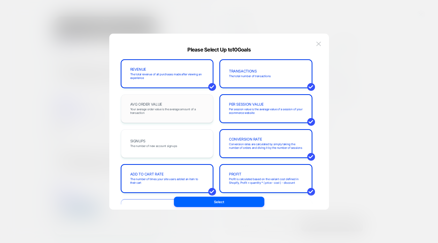
click at [171, 112] on span "Your average order value is the average amount of a transaction" at bounding box center [167, 110] width 74 height 7
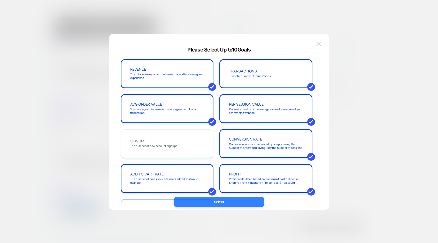
click at [203, 202] on button "Select" at bounding box center [219, 202] width 91 height 10
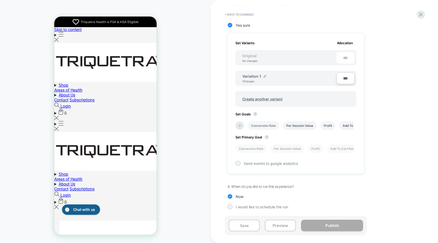
click at [260, 124] on li "Conversion Rate" at bounding box center [263, 125] width 31 height 9
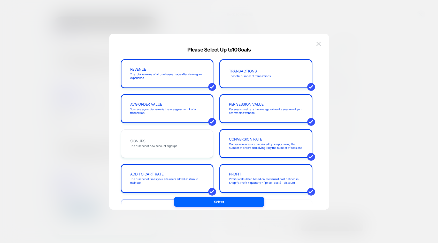
click at [349, 144] on div at bounding box center [219, 121] width 438 height 243
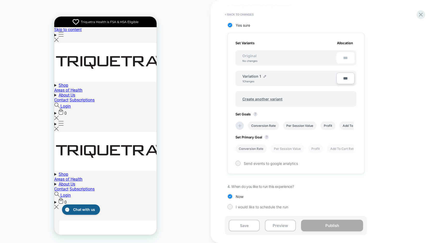
click at [252, 148] on li "Conversion Rate" at bounding box center [251, 148] width 31 height 9
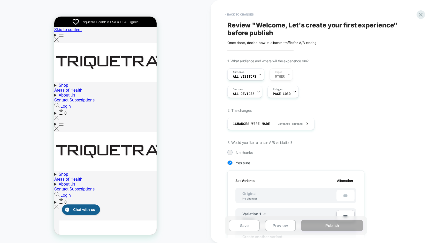
click at [236, 39] on div "Click to edit experience details Once done, decide how to allocate traffic for …" at bounding box center [284, 41] width 113 height 8
click at [234, 34] on span "Review " Welcome, Let's create your first experience " before publish" at bounding box center [322, 29] width 189 height 16
click at [235, 42] on div "Click to edit experience details Once done, decide how to allocate traffic for …" at bounding box center [284, 41] width 113 height 8
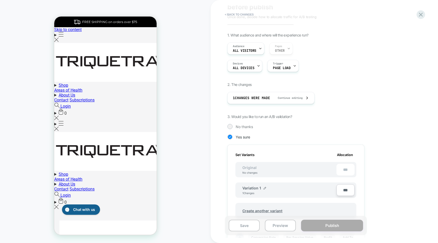
scroll to position [30, 0]
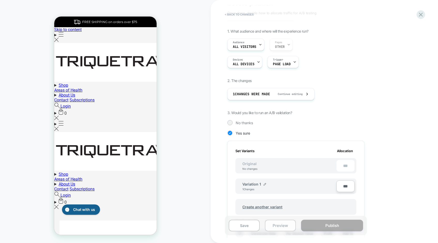
click at [278, 227] on button "Preview" at bounding box center [280, 226] width 31 height 12
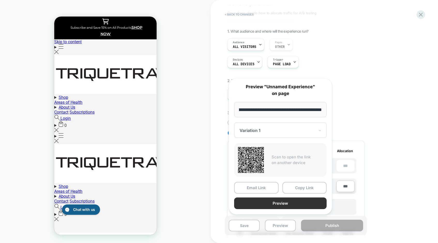
scroll to position [0, 0]
click at [272, 205] on button "Preview" at bounding box center [280, 203] width 93 height 12
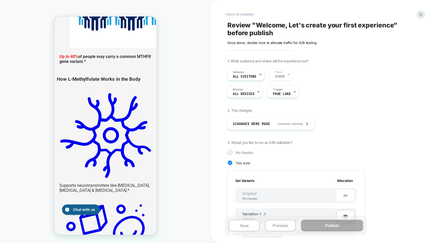
scroll to position [3807, 0]
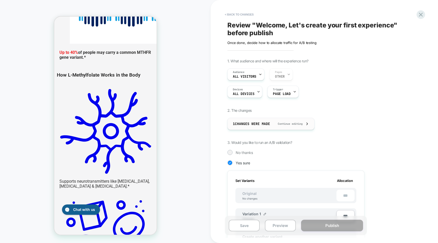
click at [277, 125] on span "Continue editing" at bounding box center [288, 123] width 30 height 3
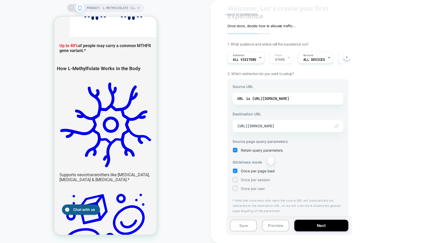
scroll to position [18, 0]
click at [250, 225] on button "Save" at bounding box center [243, 226] width 27 height 12
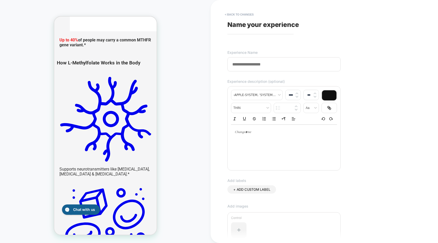
scroll to position [3802, 0]
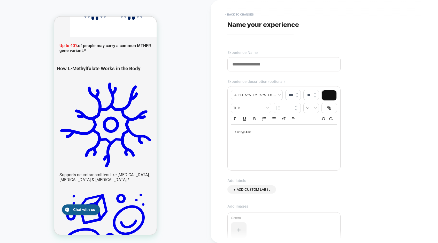
click at [247, 63] on input at bounding box center [284, 64] width 113 height 14
paste input "**********"
type input "**********"
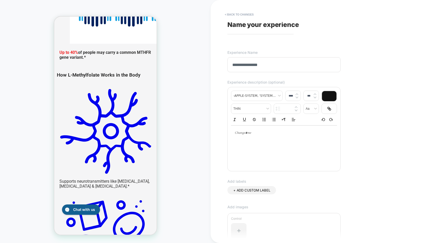
paste input "**********"
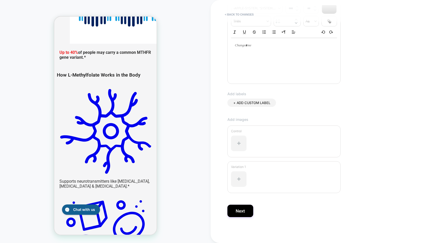
scroll to position [3802, 0]
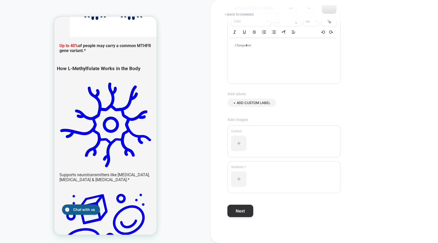
type input "**********"
click at [243, 212] on button "Next" at bounding box center [241, 211] width 26 height 12
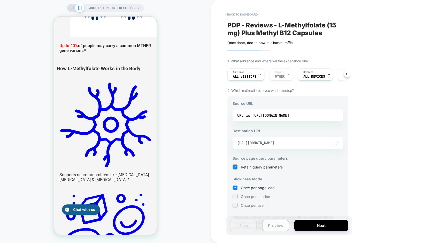
click at [272, 225] on button "Preview" at bounding box center [275, 226] width 27 height 12
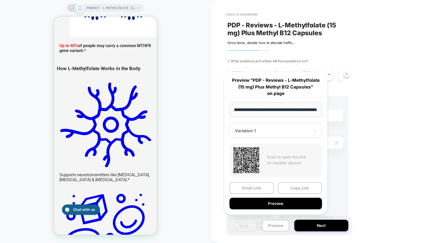
scroll to position [3807, 0]
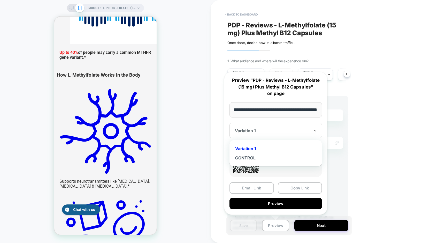
click at [285, 132] on div at bounding box center [273, 130] width 76 height 5
click at [258, 148] on div "Variation 1" at bounding box center [275, 148] width 87 height 9
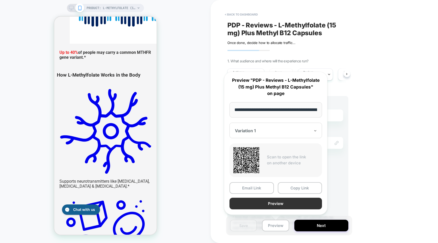
click at [260, 204] on button "Preview" at bounding box center [276, 204] width 93 height 12
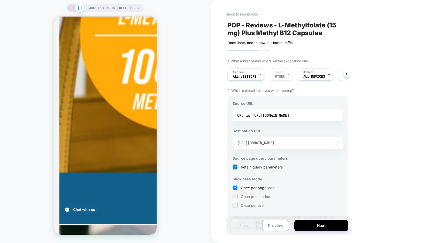
scroll to position [1508, 0]
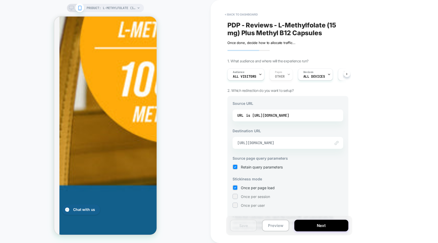
click at [316, 143] on span "https://triquetrahealth.com/products/l-methylfolate-15-mg-plus-methyl-b12?view=…" at bounding box center [281, 142] width 88 height 5
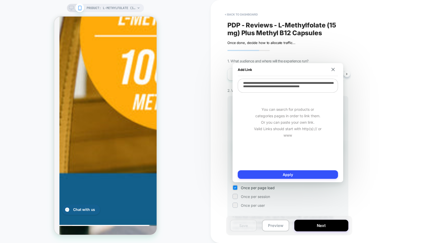
scroll to position [4, 0]
click at [303, 175] on button "Apply" at bounding box center [288, 174] width 100 height 9
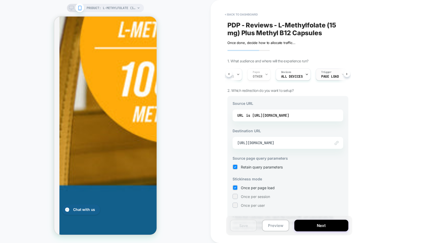
scroll to position [0, 34]
click at [289, 118] on div "is https://triquetrahealth.com/products/l-methylfolate-15-mg-plus-methyl-b12" at bounding box center [267, 115] width 43 height 8
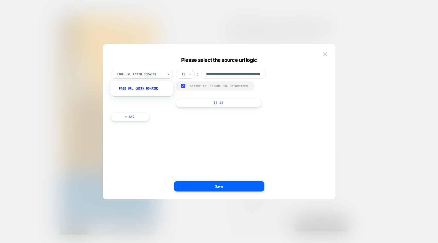
scroll to position [0, 0]
click at [162, 73] on div at bounding box center [140, 74] width 47 height 5
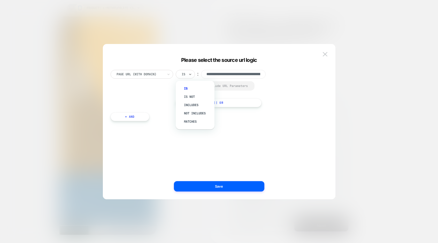
click at [183, 73] on input "text" at bounding box center [183, 74] width 2 height 5
click at [151, 96] on div "**********" at bounding box center [217, 88] width 212 height 37
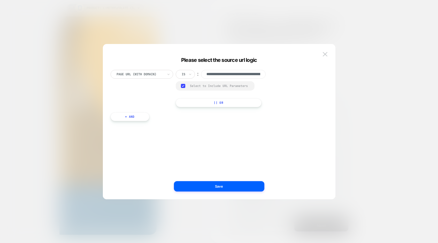
click at [184, 85] on rect at bounding box center [183, 86] width 4 height 4
click at [211, 188] on button "Save" at bounding box center [219, 186] width 91 height 10
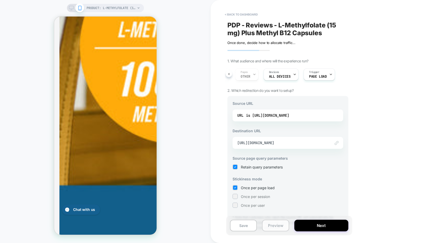
click at [280, 228] on button "Preview" at bounding box center [275, 226] width 27 height 12
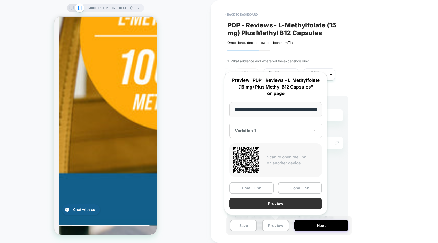
click at [274, 203] on button "Preview" at bounding box center [276, 204] width 93 height 12
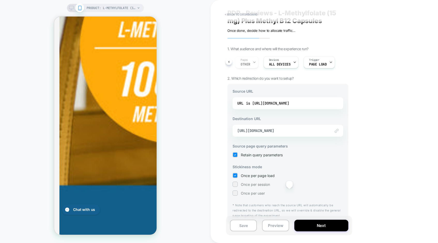
scroll to position [18, 0]
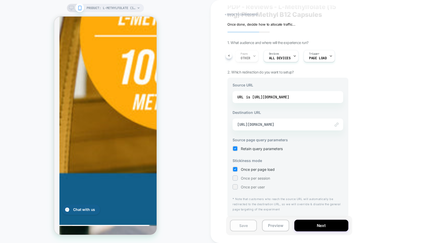
click at [242, 223] on button "Save" at bounding box center [243, 226] width 27 height 12
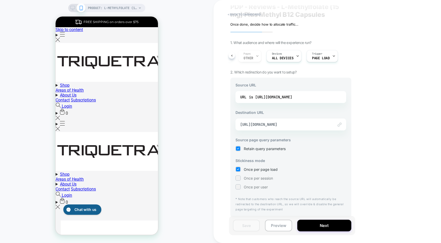
scroll to position [0, 0]
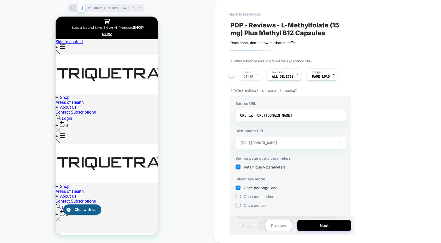
click at [294, 141] on span "https://triquetrahealth.com/products/l-methylfolate-15-mg-plus-methyl-b12?view=…" at bounding box center [284, 142] width 88 height 5
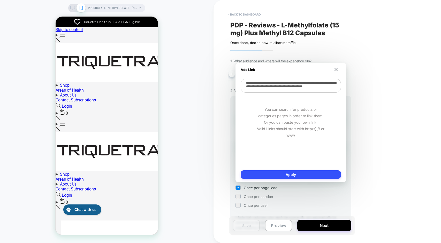
scroll to position [4, 0]
click at [335, 71] on img at bounding box center [335, 69] width 3 height 3
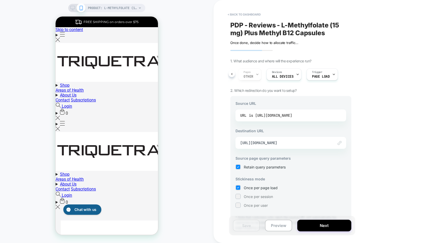
click at [292, 116] on div "is https://triquetrahealth.com/products/l-methylfolate-15-mg-plus-methyl-b12" at bounding box center [270, 115] width 43 height 8
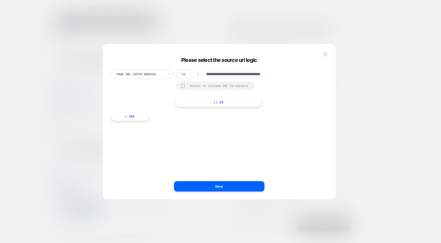
scroll to position [0, 0]
click at [391, 139] on div at bounding box center [220, 121] width 441 height 243
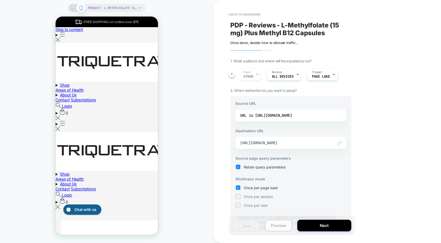
click at [280, 227] on button "Preview" at bounding box center [278, 226] width 27 height 12
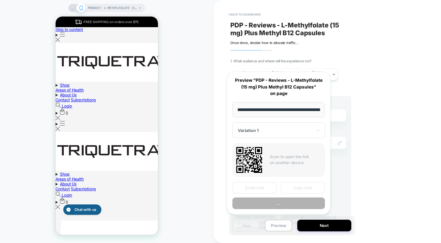
scroll to position [0, 112]
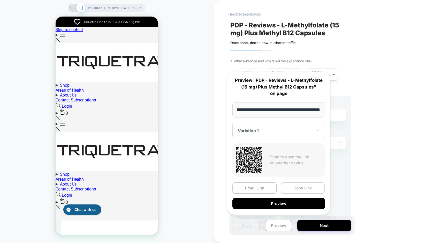
click at [306, 190] on button "Copy Link" at bounding box center [303, 188] width 44 height 12
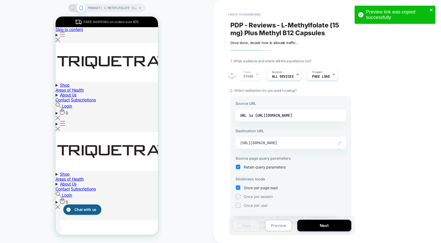
click at [430, 10] on icon "close" at bounding box center [432, 10] width 4 height 4
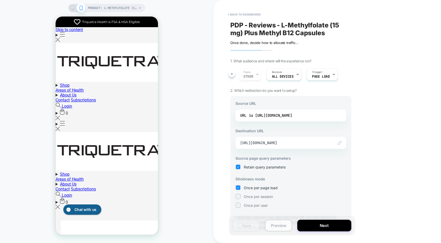
click at [279, 224] on button "Preview" at bounding box center [278, 226] width 27 height 12
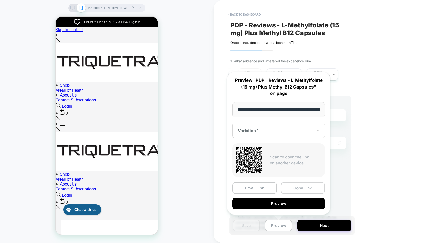
click at [300, 190] on button "Copy Link" at bounding box center [303, 188] width 44 height 12
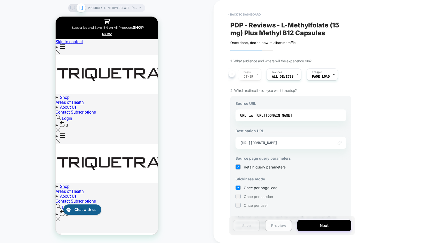
click at [279, 224] on button "Preview" at bounding box center [278, 226] width 27 height 12
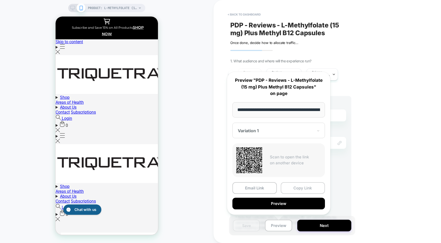
click at [297, 185] on button "Copy Link" at bounding box center [303, 188] width 44 height 12
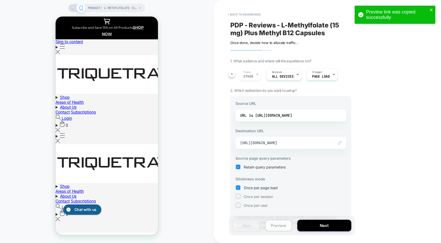
click at [277, 225] on button "Preview" at bounding box center [278, 226] width 27 height 12
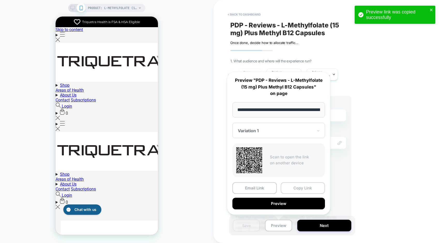
click at [295, 189] on button "Copy Link" at bounding box center [303, 188] width 44 height 12
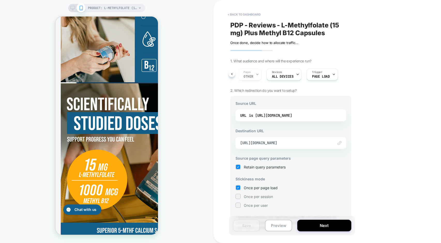
scroll to position [18, 0]
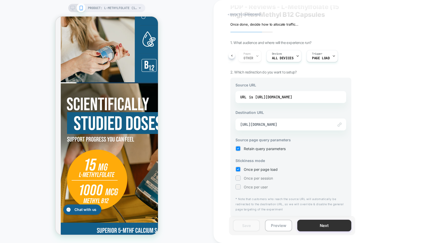
click at [311, 227] on button "Next" at bounding box center [324, 226] width 54 height 12
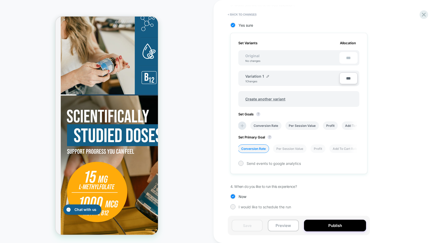
scroll to position [0, 0]
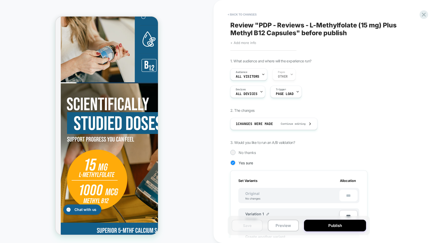
click at [241, 42] on span "+ Add more info" at bounding box center [243, 43] width 26 height 4
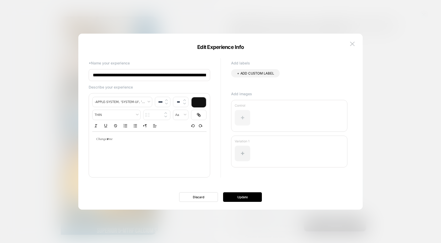
scroll to position [0, 28]
click at [247, 116] on div at bounding box center [243, 118] width 16 height 16
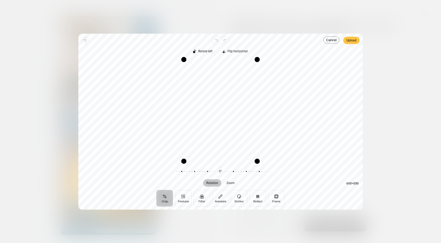
click at [351, 40] on span "Upload" at bounding box center [352, 40] width 10 height 6
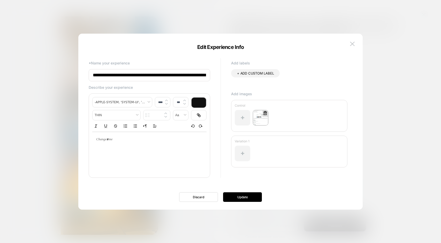
click at [260, 119] on img at bounding box center [261, 118] width 16 height 16
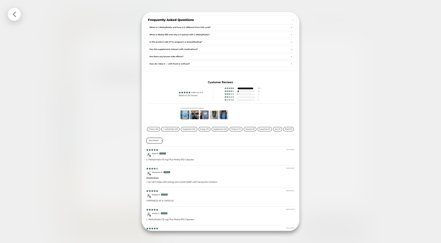
click at [334, 158] on div at bounding box center [220, 121] width 441 height 243
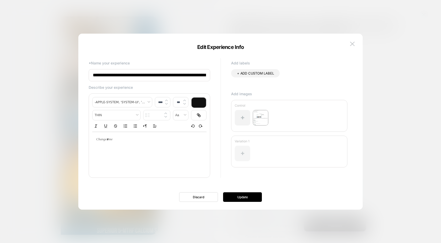
click at [243, 150] on div at bounding box center [243, 154] width 16 height 16
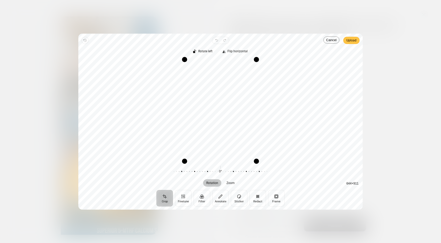
click at [355, 42] on span "Upload" at bounding box center [352, 40] width 10 height 6
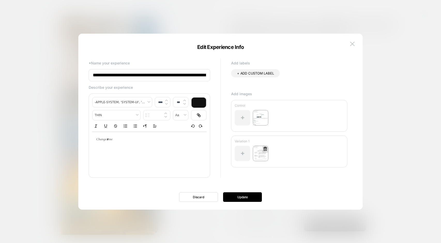
click at [259, 151] on img at bounding box center [261, 154] width 16 height 16
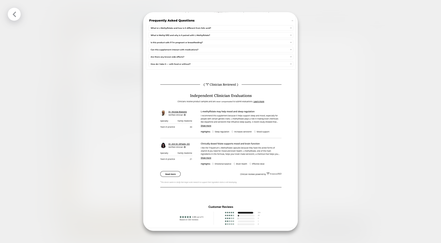
click at [310, 159] on div at bounding box center [220, 121] width 441 height 243
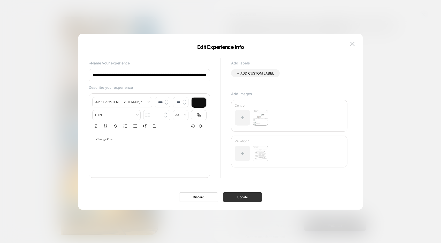
click at [239, 196] on button "Update" at bounding box center [242, 197] width 39 height 10
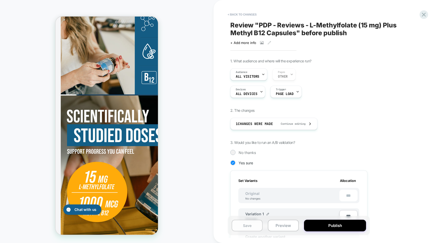
click at [236, 225] on button "Save" at bounding box center [247, 226] width 31 height 12
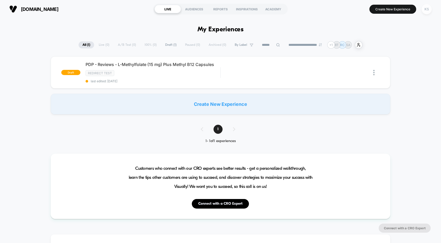
click at [430, 11] on div "KS" at bounding box center [427, 9] width 10 height 10
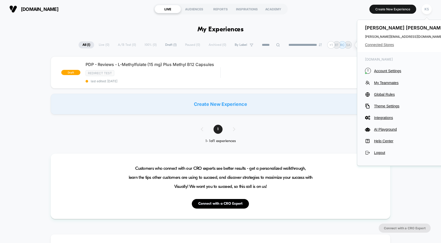
click at [376, 44] on span "Connected Stores" at bounding box center [406, 45] width 82 height 4
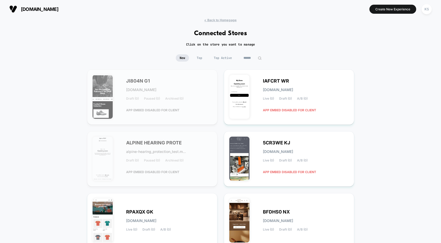
click at [249, 59] on input at bounding box center [253, 57] width 26 height 7
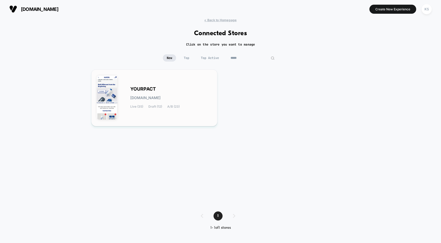
type input "*****"
click at [157, 95] on div "YOURPACT [DOMAIN_NAME] Live (35) Draft (12) A/B (23)" at bounding box center [171, 97] width 82 height 21
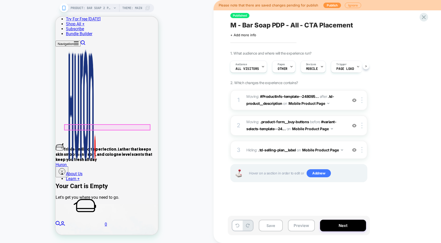
scroll to position [147, 0]
